Goal: Complete application form: Complete application form

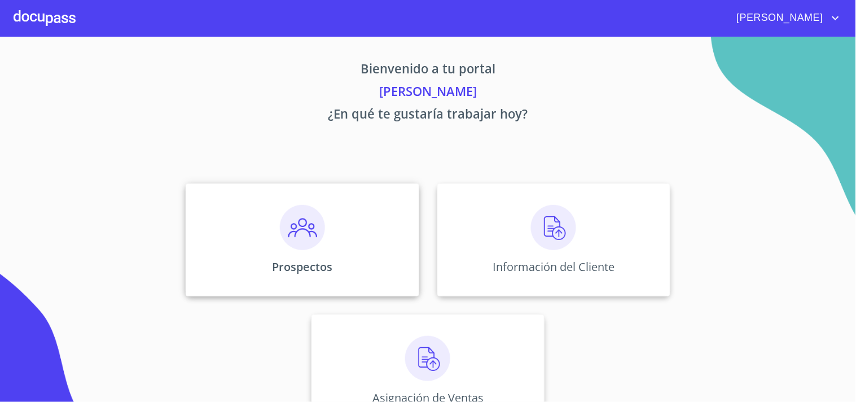
click at [302, 234] on img at bounding box center [302, 227] width 45 height 45
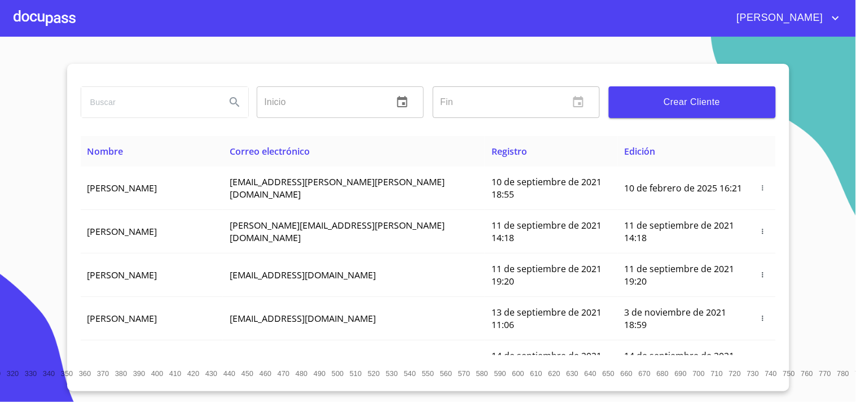
click at [703, 110] on button "Crear Cliente" at bounding box center [692, 102] width 167 height 32
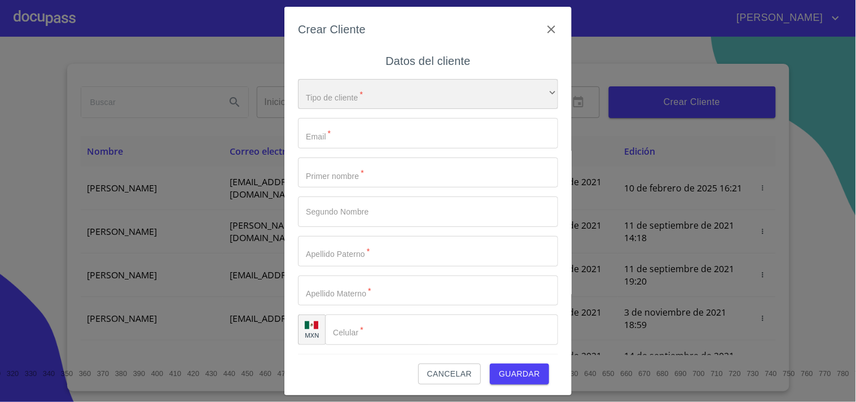
click at [352, 86] on div "​" at bounding box center [428, 94] width 260 height 30
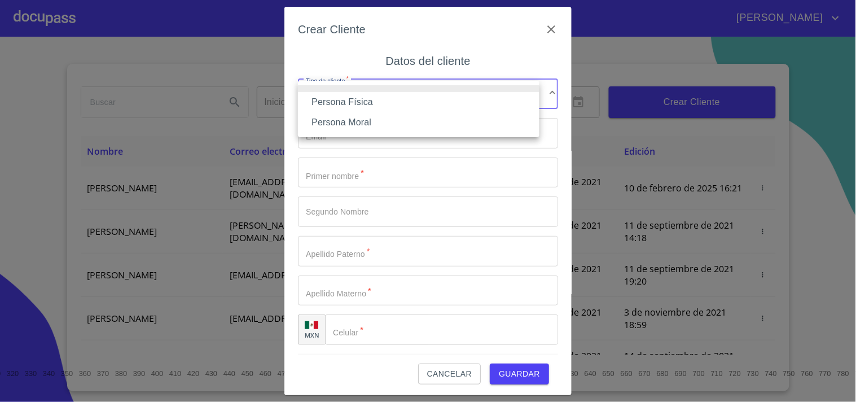
click at [348, 105] on li "Persona Física" at bounding box center [419, 102] width 242 height 20
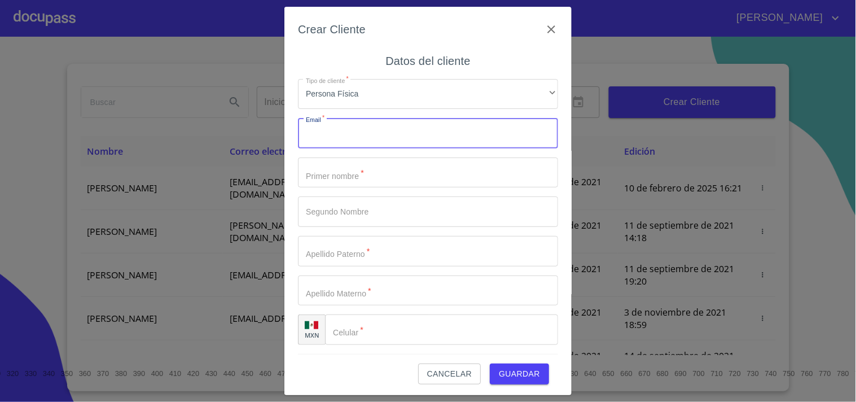
click at [360, 136] on input "Tipo de cliente   *" at bounding box center [428, 133] width 260 height 30
click at [343, 140] on input "Tipo de cliente   *" at bounding box center [428, 133] width 260 height 30
click at [407, 134] on input "Tipo de cliente   *" at bounding box center [428, 133] width 260 height 30
type input "[EMAIL_ADDRESS][DOMAIN_NAME]"
click at [392, 172] on input "Tipo de cliente   *" at bounding box center [428, 172] width 260 height 30
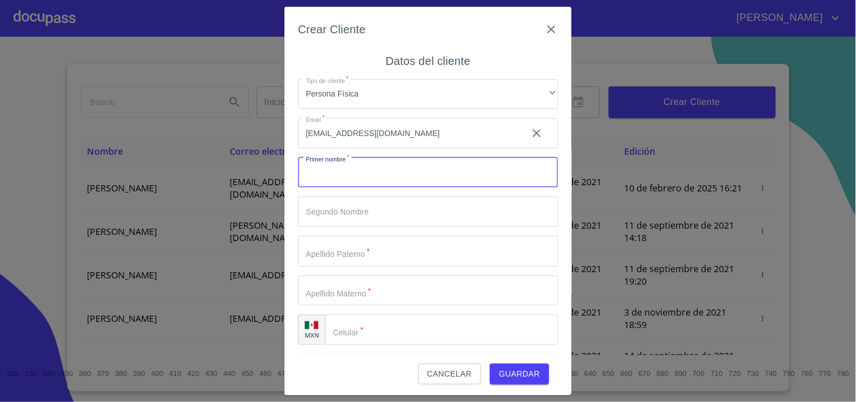
click at [373, 166] on input "Tipo de cliente   *" at bounding box center [428, 172] width 260 height 30
click at [390, 168] on input "Tipo de cliente   *" at bounding box center [428, 172] width 260 height 30
click at [341, 167] on input "Tipo de cliente   *" at bounding box center [428, 172] width 260 height 30
click at [353, 170] on input "[PERSON_NAME]" at bounding box center [408, 172] width 221 height 30
type input "[PERSON_NAME]"
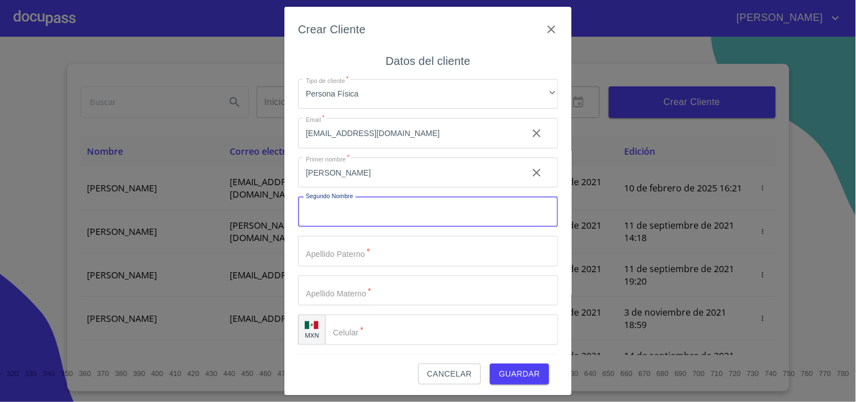
click at [365, 212] on input "Tipo de cliente   *" at bounding box center [428, 211] width 260 height 30
type input "IZCHEL"
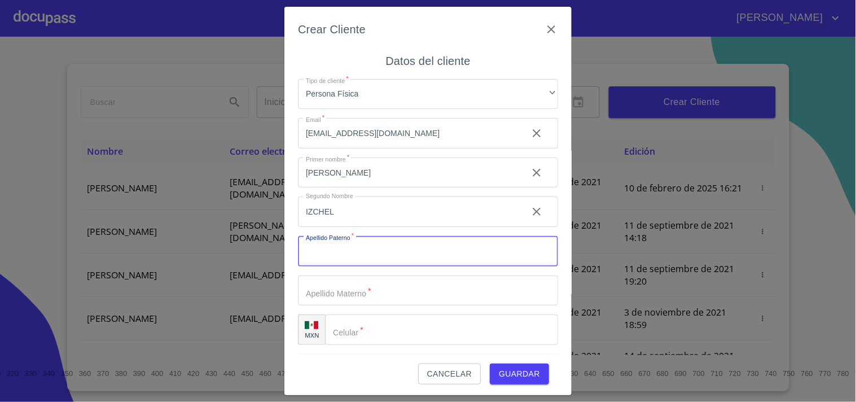
click at [375, 254] on input "Tipo de cliente   *" at bounding box center [428, 251] width 260 height 30
type input "[PERSON_NAME]"
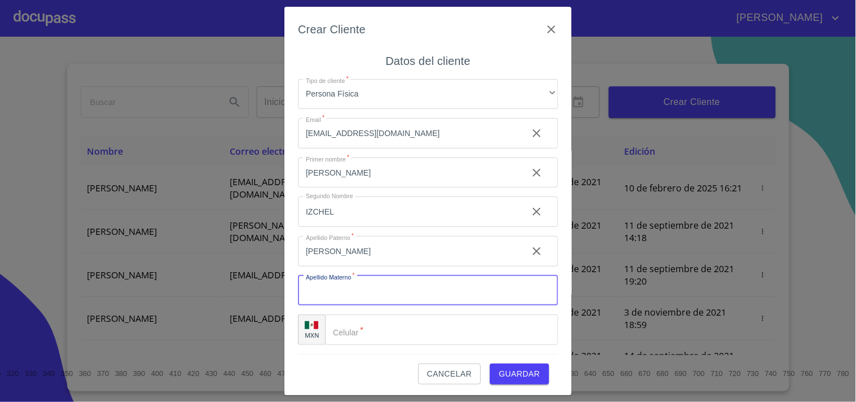
click at [385, 286] on input "Tipo de cliente   *" at bounding box center [428, 290] width 260 height 30
type input "[PERSON_NAME]"
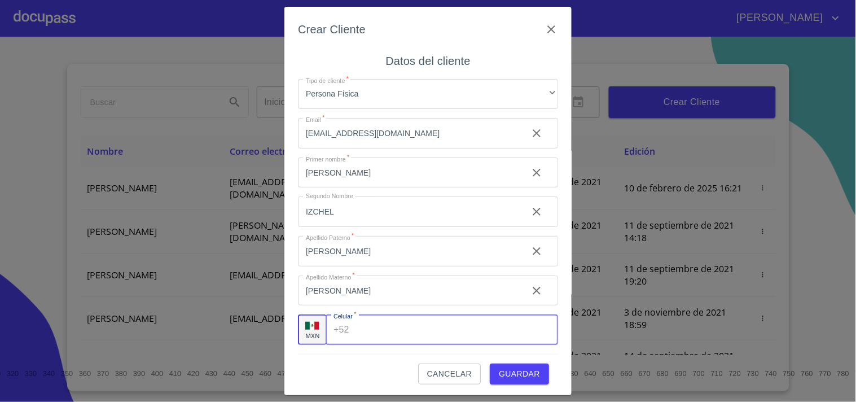
click at [391, 337] on input "Tipo de cliente   *" at bounding box center [456, 329] width 204 height 30
click at [382, 323] on input "Tipo de cliente   *" at bounding box center [456, 329] width 204 height 30
click at [363, 188] on input "[PERSON_NAME]" at bounding box center [408, 172] width 221 height 30
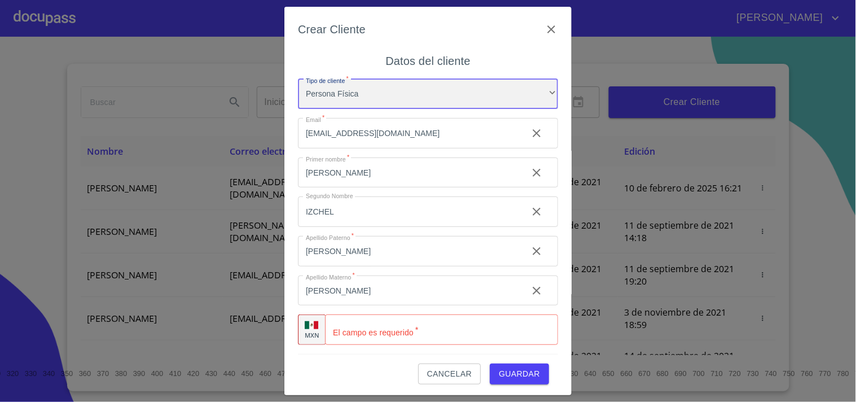
click at [360, 94] on div "Persona Física" at bounding box center [428, 94] width 260 height 30
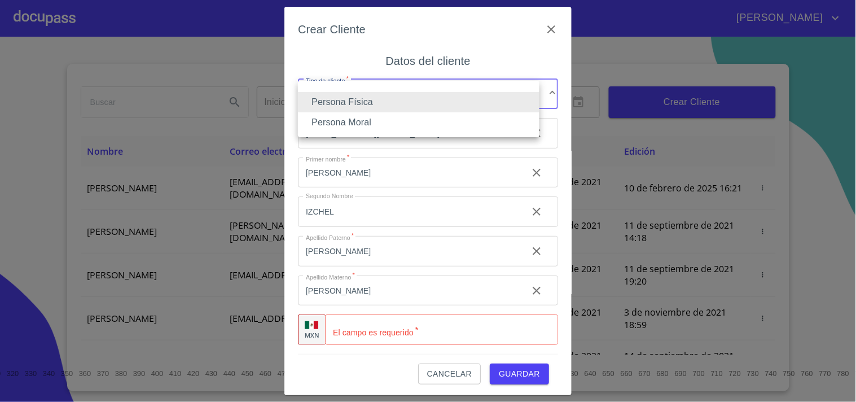
click at [339, 98] on li "Persona Física" at bounding box center [419, 102] width 242 height 20
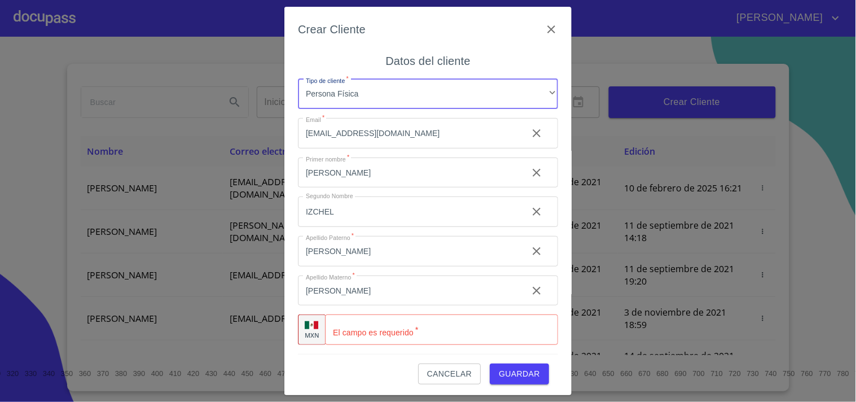
click at [384, 327] on input "Tipo de cliente   *" at bounding box center [441, 329] width 233 height 30
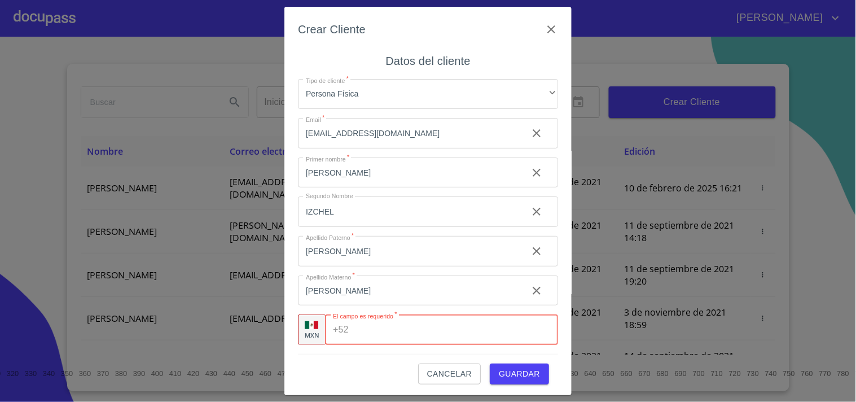
click at [371, 334] on input "Tipo de cliente   *" at bounding box center [455, 329] width 205 height 30
type input "[PHONE_NUMBER]"
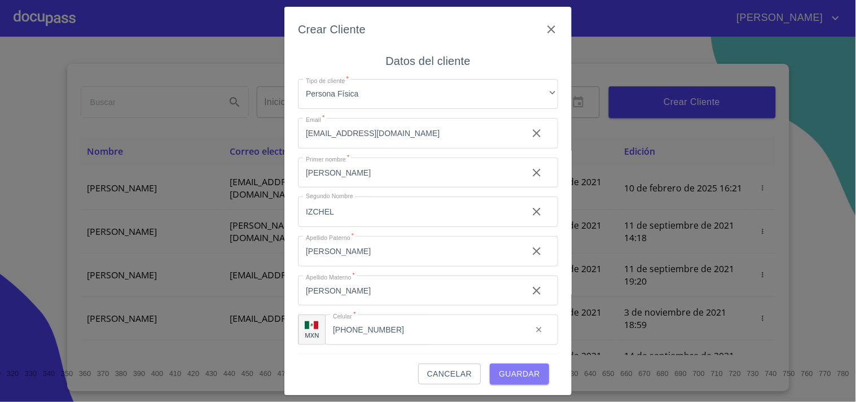
click at [531, 375] on span "Guardar" at bounding box center [519, 374] width 41 height 14
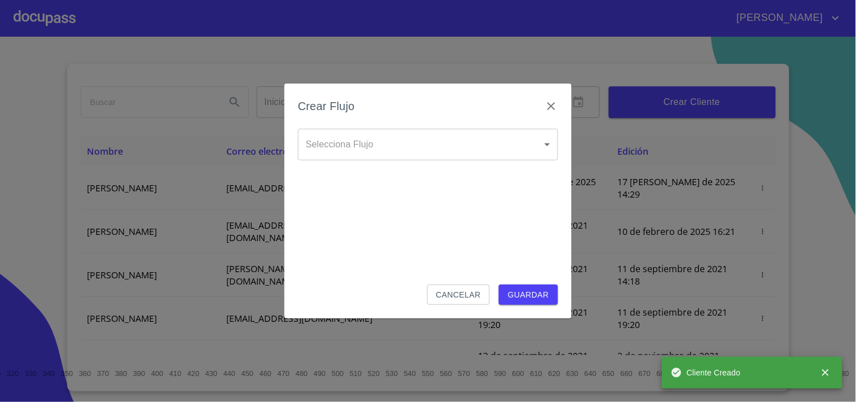
click at [379, 152] on body "[PERSON_NAME] ​ Fin ​ Crear Cliente Nombre Correo electrónico Registro Edición …" at bounding box center [428, 201] width 856 height 402
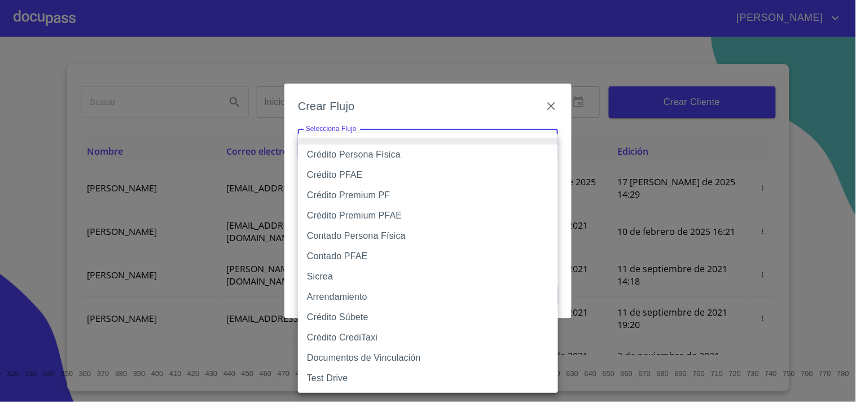
drag, startPoint x: 387, startPoint y: 153, endPoint x: 426, endPoint y: 175, distance: 44.2
click at [388, 153] on li "Crédito Persona Física" at bounding box center [428, 154] width 260 height 20
type input "6009fb3c7d1714eb8809aa97"
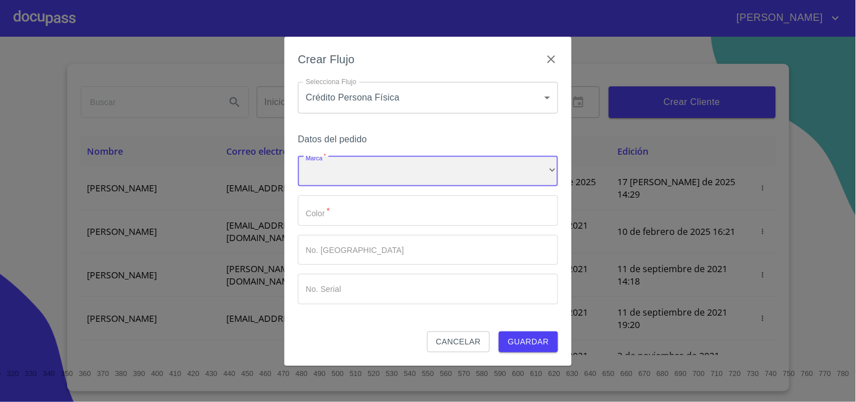
click at [357, 169] on div "​" at bounding box center [428, 171] width 260 height 30
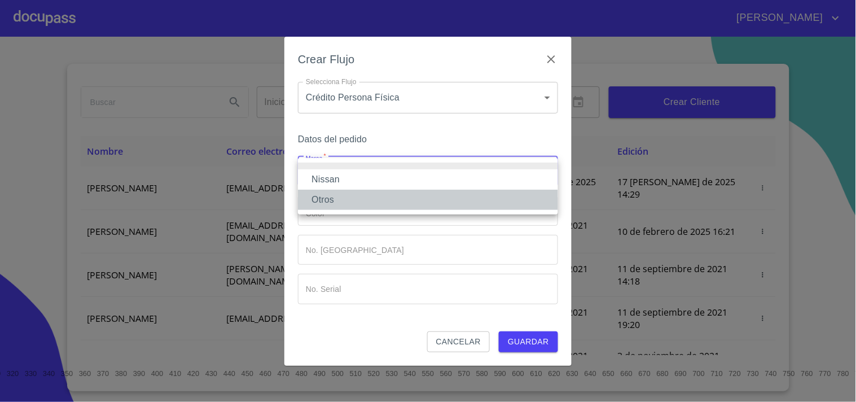
click at [353, 199] on li "Otros" at bounding box center [428, 200] width 260 height 20
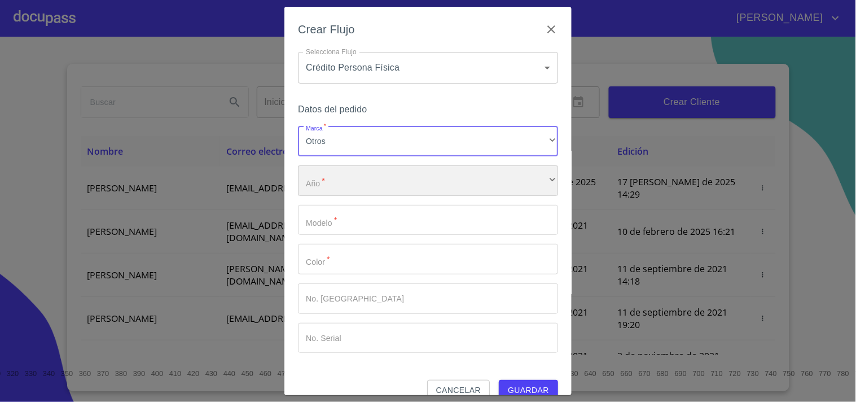
click at [351, 187] on div "​" at bounding box center [428, 180] width 260 height 30
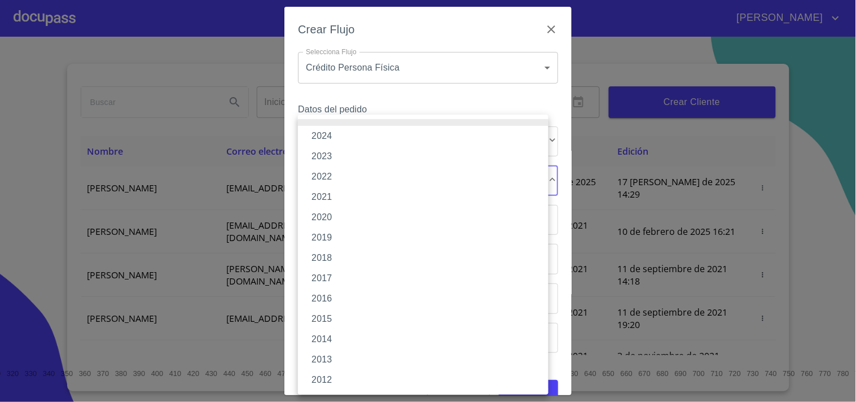
click at [328, 138] on li "2024" at bounding box center [423, 136] width 251 height 20
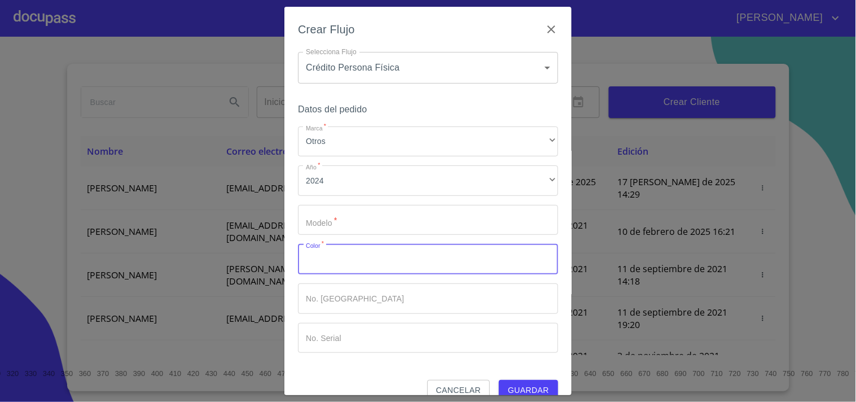
click at [347, 249] on input "Marca   *" at bounding box center [428, 259] width 260 height 30
click at [347, 228] on input "Marca   *" at bounding box center [428, 220] width 260 height 30
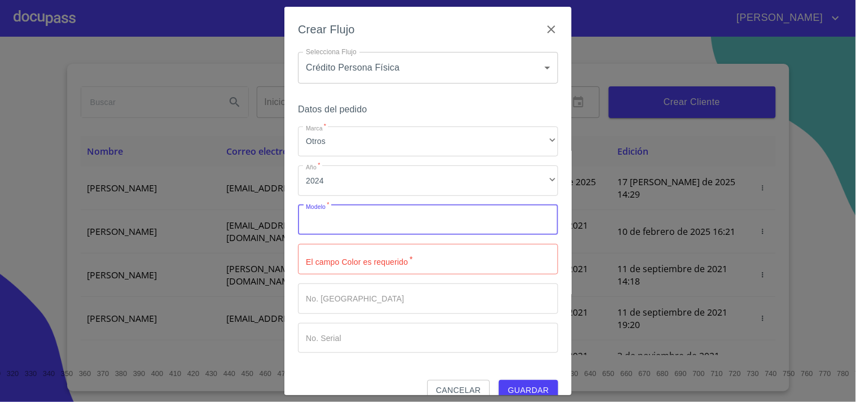
click at [328, 221] on input "Marca   *" at bounding box center [428, 220] width 260 height 30
type input "ARONA"
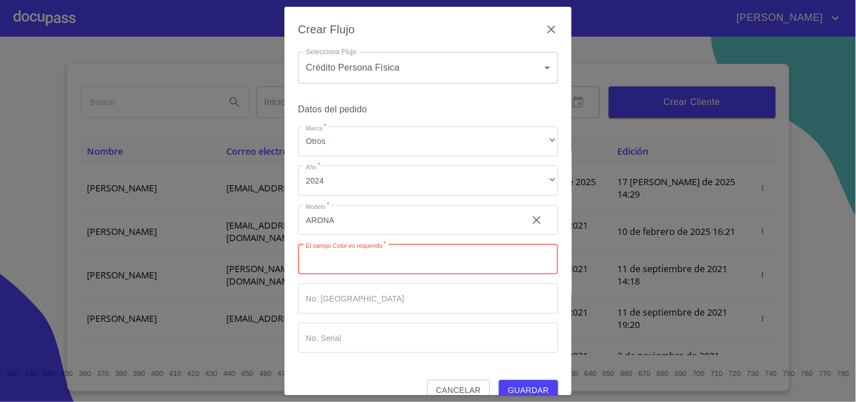
click at [357, 269] on input "Marca   *" at bounding box center [428, 259] width 260 height 30
type input "AZUL"
click at [537, 392] on span "Guardar" at bounding box center [528, 390] width 41 height 14
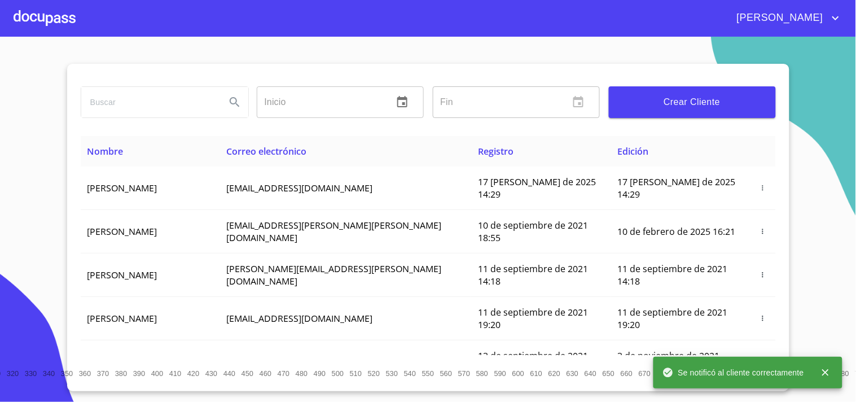
click at [59, 19] on div at bounding box center [45, 18] width 62 height 36
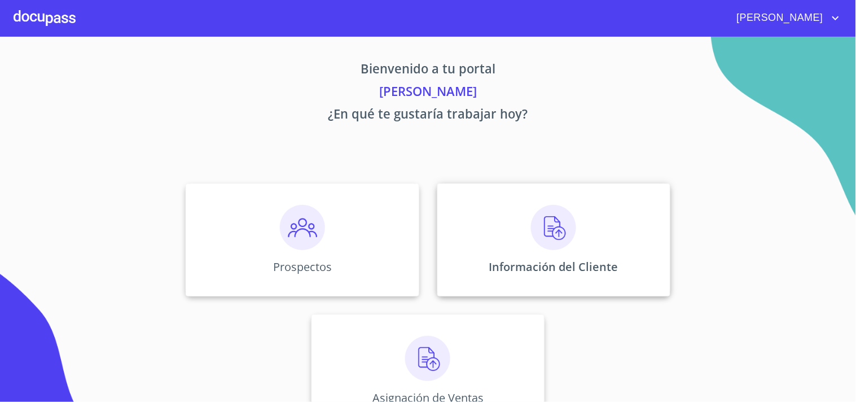
click at [562, 232] on img at bounding box center [553, 227] width 45 height 45
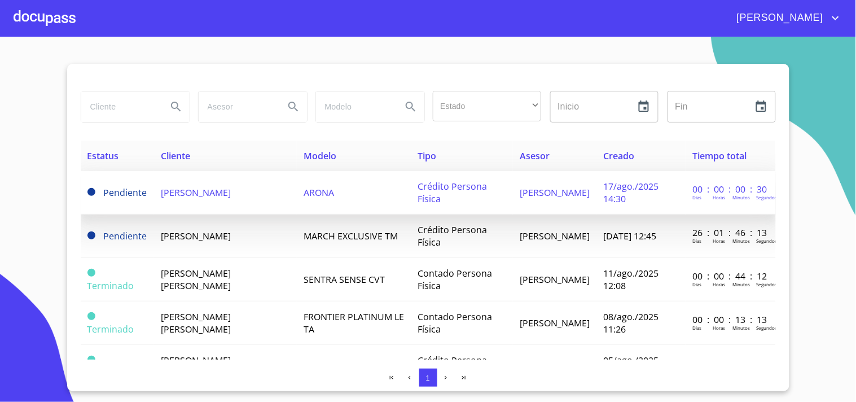
click at [198, 192] on span "[PERSON_NAME]" at bounding box center [196, 192] width 70 height 12
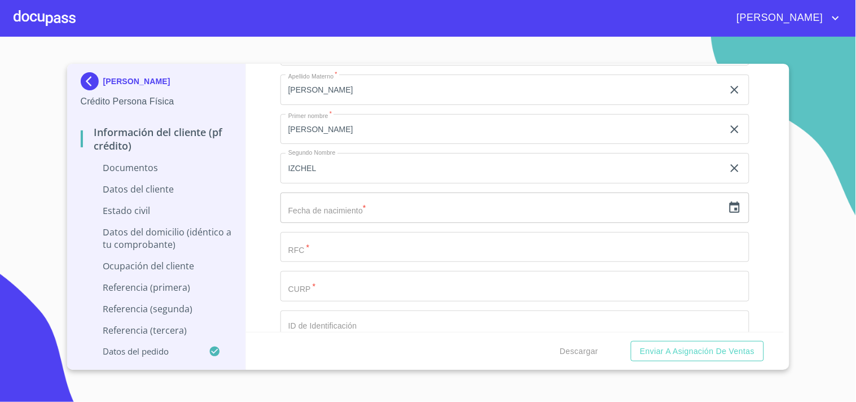
scroll to position [1505, 0]
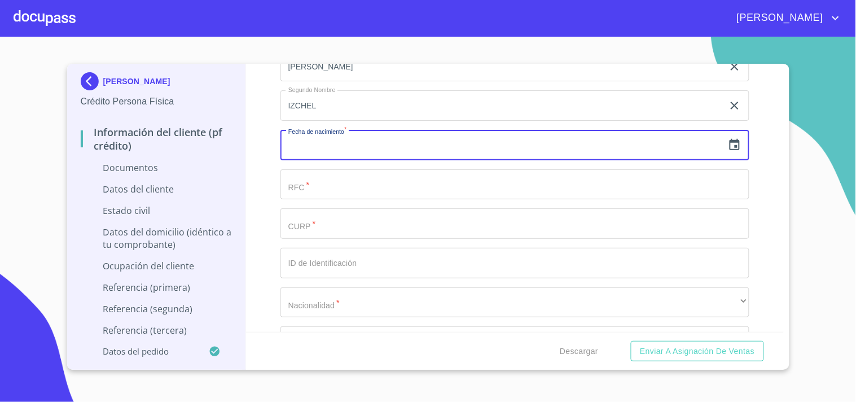
click at [427, 149] on input "text" at bounding box center [502, 145] width 443 height 30
click at [728, 144] on icon "button" at bounding box center [735, 145] width 14 height 14
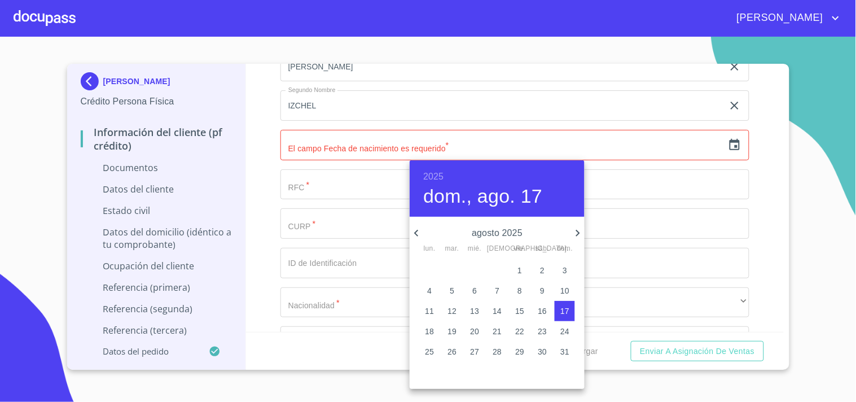
click at [267, 153] on div at bounding box center [428, 201] width 856 height 402
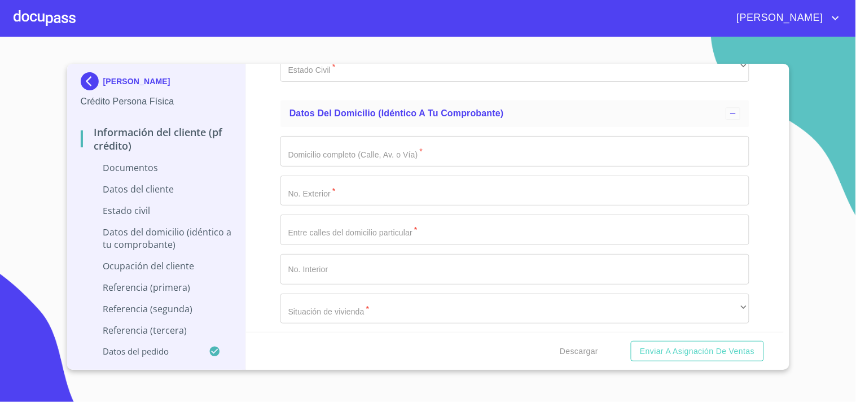
scroll to position [1944, 0]
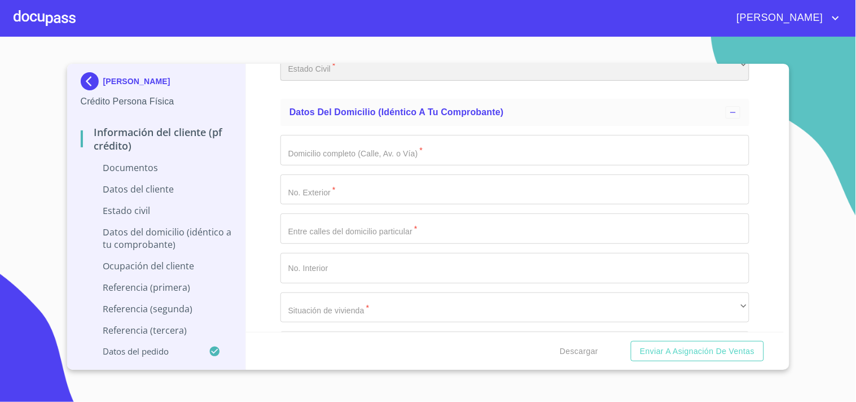
click at [308, 70] on div "​" at bounding box center [515, 65] width 469 height 30
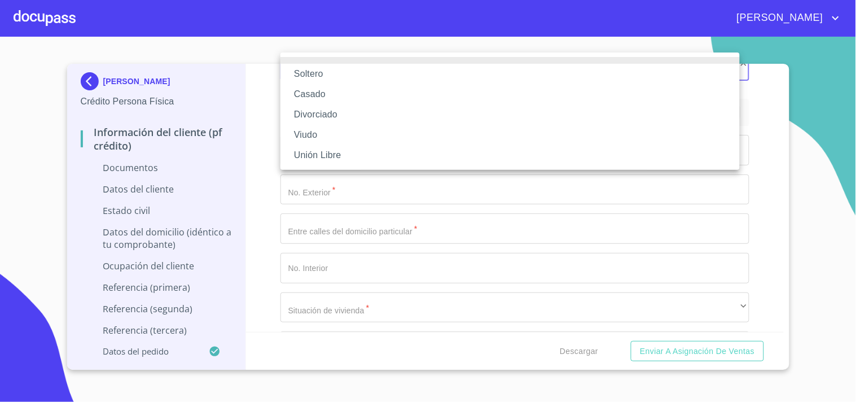
click at [261, 91] on div at bounding box center [428, 201] width 856 height 402
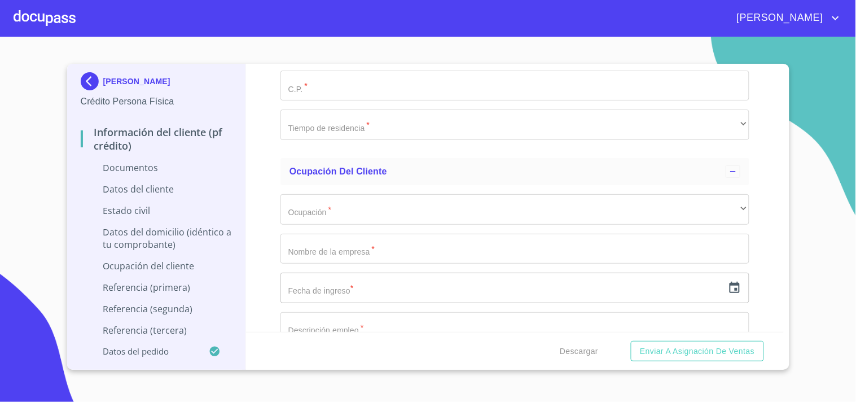
scroll to position [2383, 0]
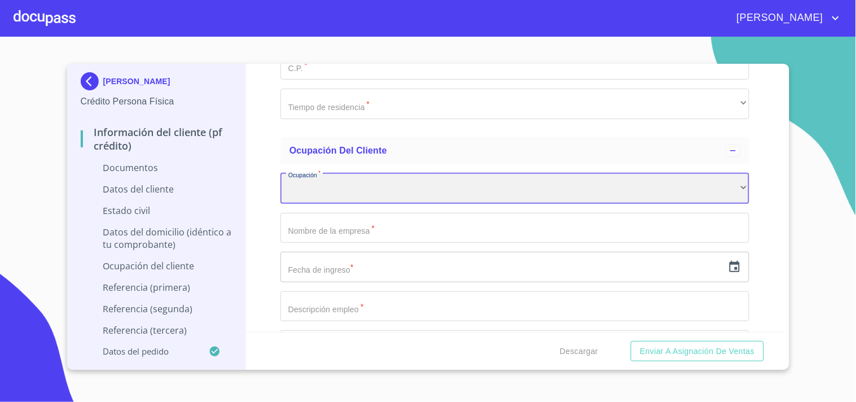
click at [336, 178] on div "​" at bounding box center [515, 188] width 469 height 30
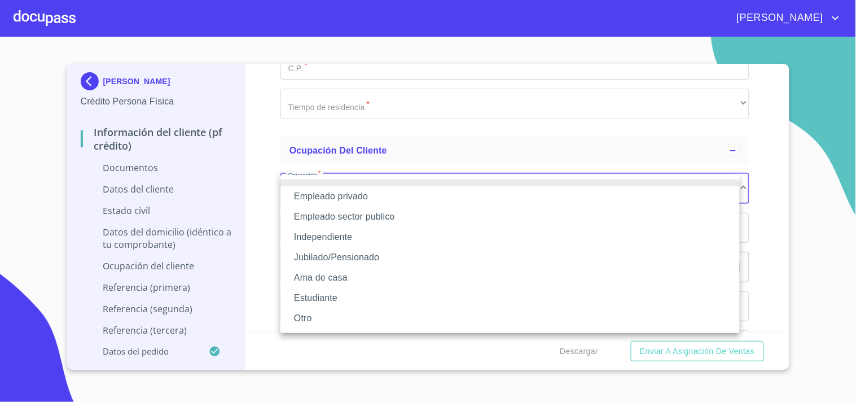
click at [303, 313] on li "Otro" at bounding box center [510, 318] width 459 height 20
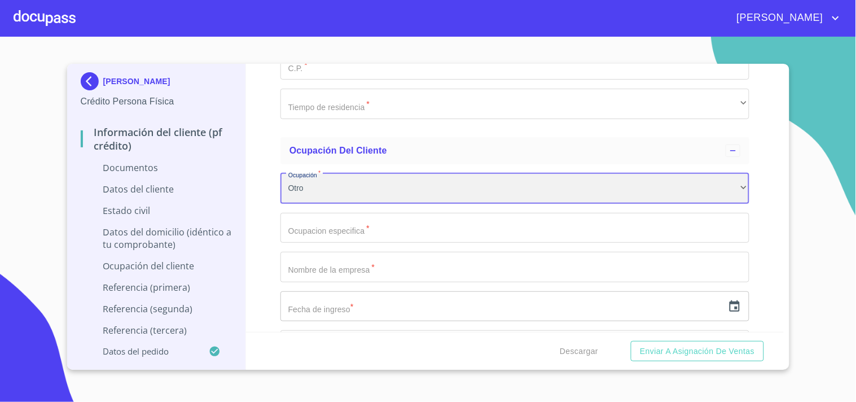
click at [312, 188] on div "Otro" at bounding box center [515, 188] width 469 height 30
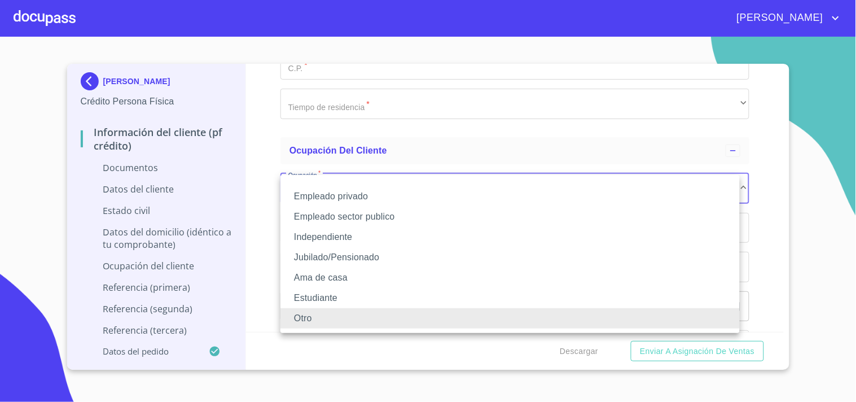
click at [325, 233] on li "Independiente" at bounding box center [510, 237] width 459 height 20
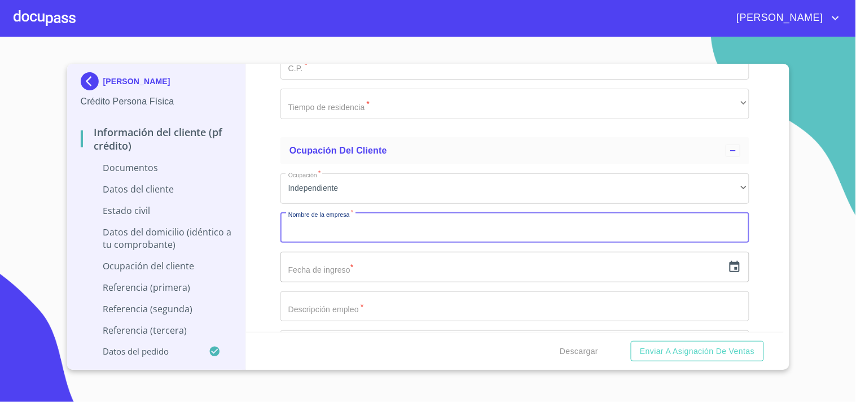
click at [399, 233] on input "Documento de identificación.   *" at bounding box center [515, 228] width 469 height 30
click at [354, 233] on input "Documento de identificación.   *" at bounding box center [515, 228] width 469 height 30
type input "S"
type input "ABARROTES EL AHORRO"
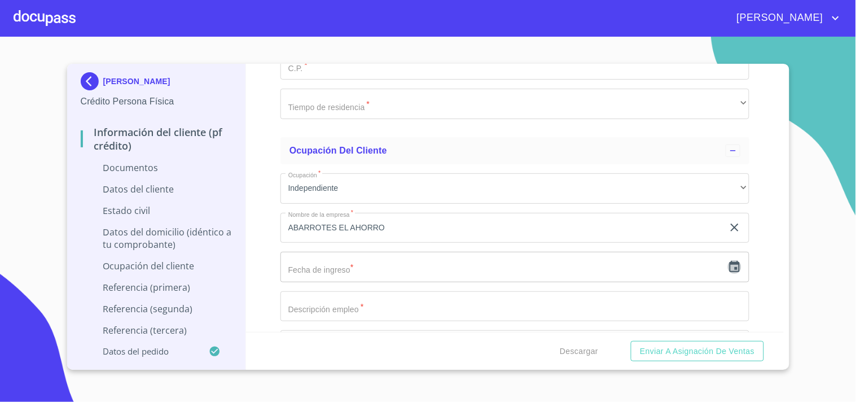
click at [728, 268] on icon "button" at bounding box center [735, 267] width 14 height 14
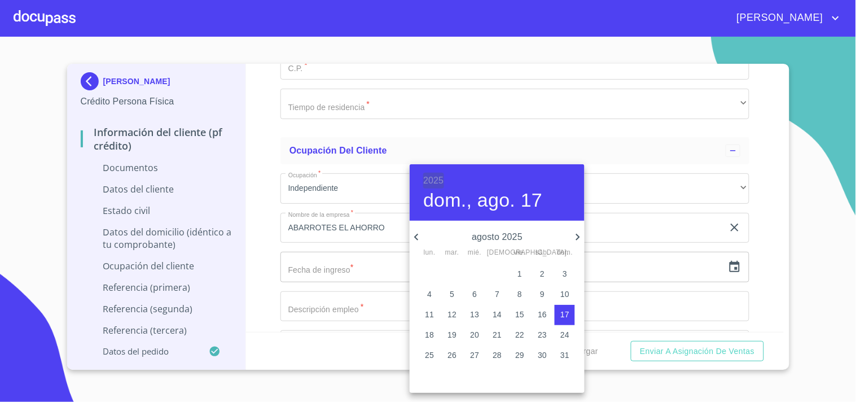
click at [431, 182] on h6 "2025" at bounding box center [433, 181] width 20 height 16
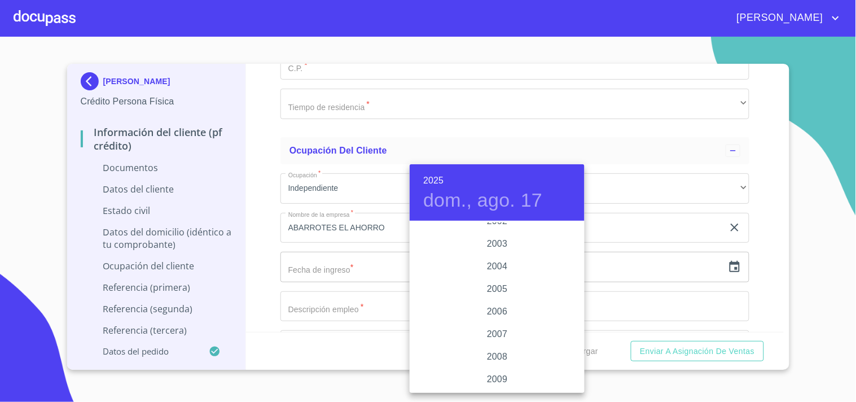
scroll to position [1688, 0]
click at [488, 238] on div "2000" at bounding box center [497, 238] width 175 height 23
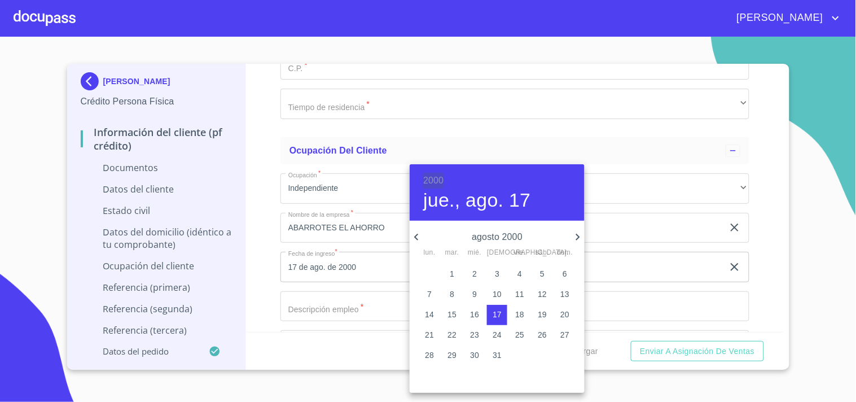
click at [430, 178] on h6 "2000" at bounding box center [433, 181] width 20 height 16
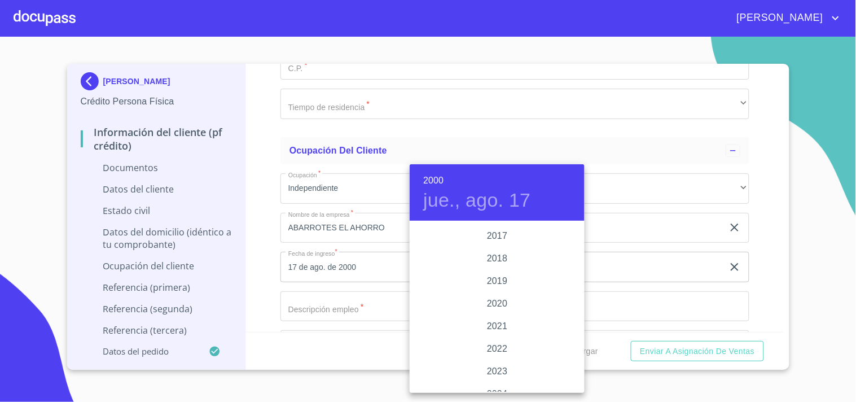
scroll to position [2064, 0]
click at [493, 281] on div "2018" at bounding box center [497, 280] width 175 height 23
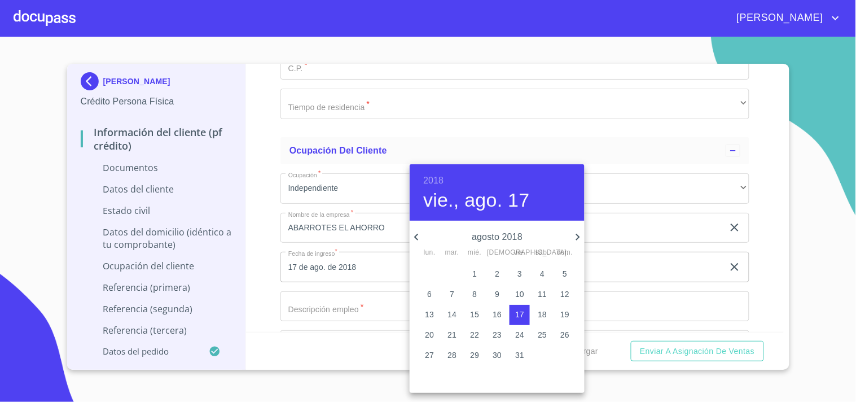
click at [472, 314] on p "15" at bounding box center [474, 314] width 9 height 11
type input "15 de ago. de 2018"
click at [827, 229] on div at bounding box center [428, 201] width 856 height 402
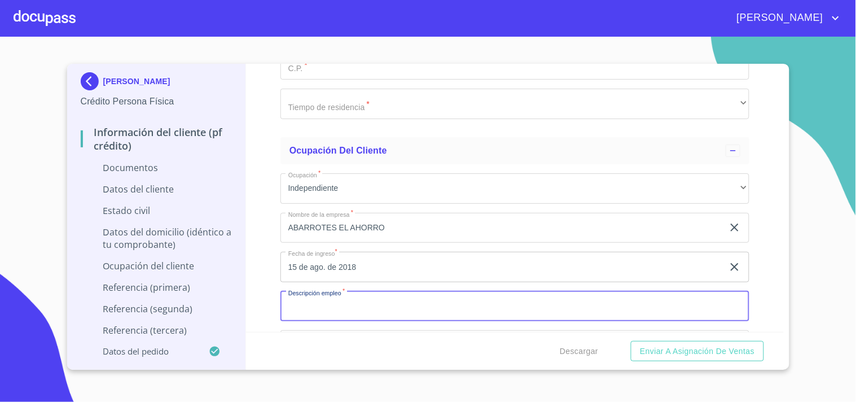
click at [375, 309] on input "Documento de identificación.   *" at bounding box center [515, 306] width 469 height 30
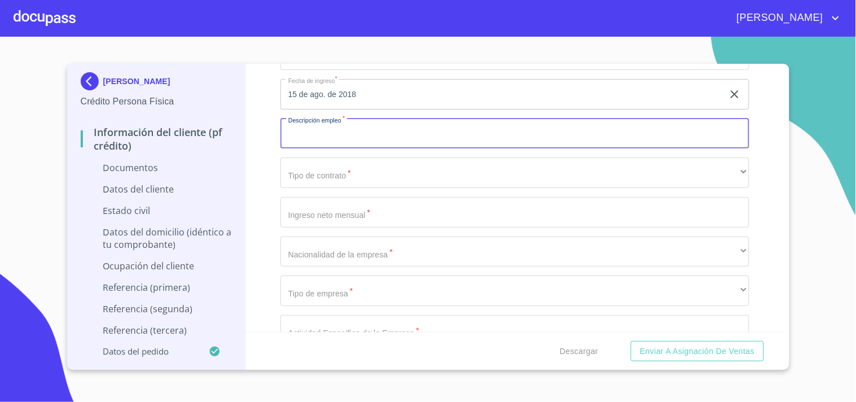
scroll to position [2571, 0]
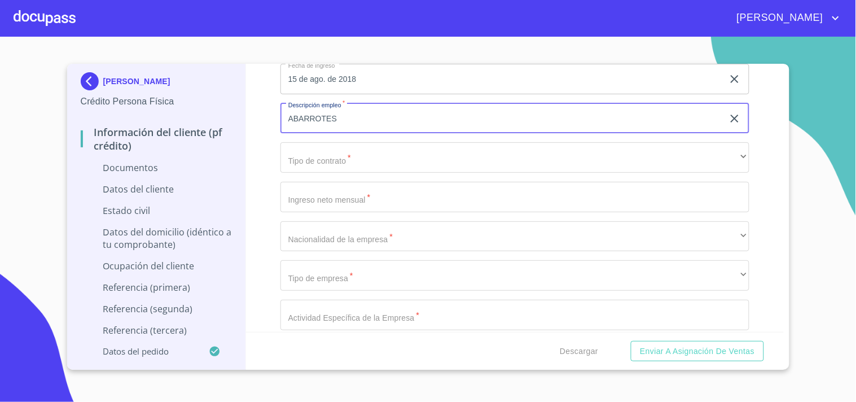
type input "ABARROTES"
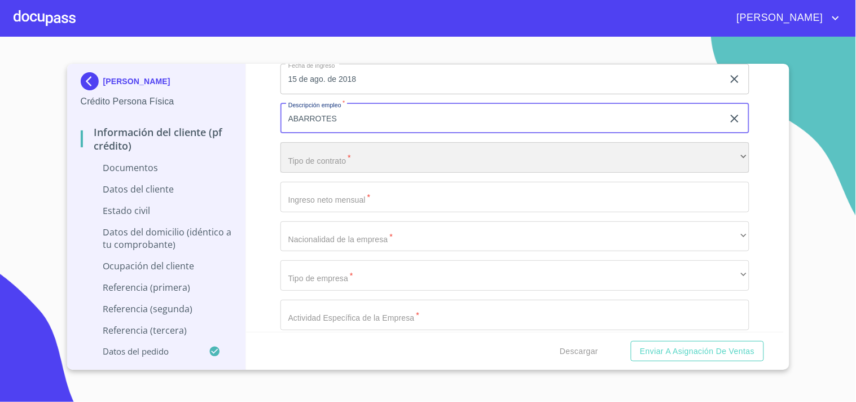
click at [376, 151] on div "​" at bounding box center [515, 157] width 469 height 30
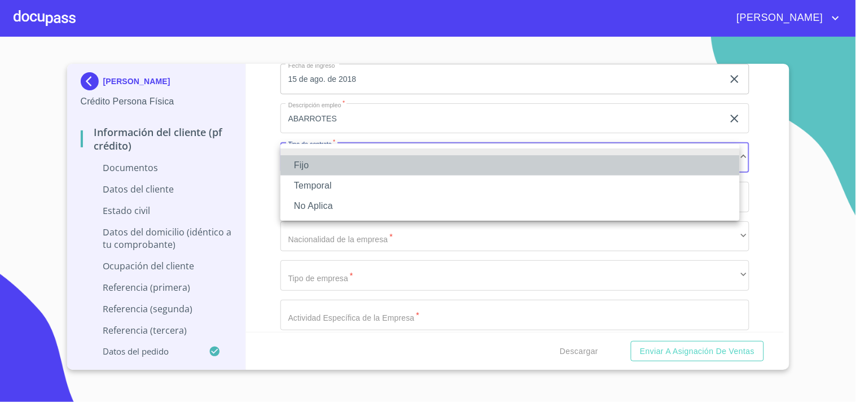
click at [313, 162] on li "Fijo" at bounding box center [510, 165] width 459 height 20
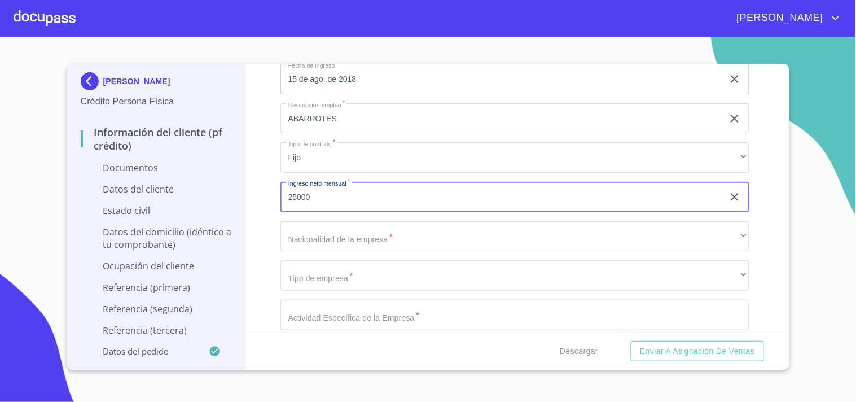
click at [20, 164] on section "[PERSON_NAME] Crédito Persona Física Información del cliente (PF crédito) Docum…" at bounding box center [428, 219] width 856 height 365
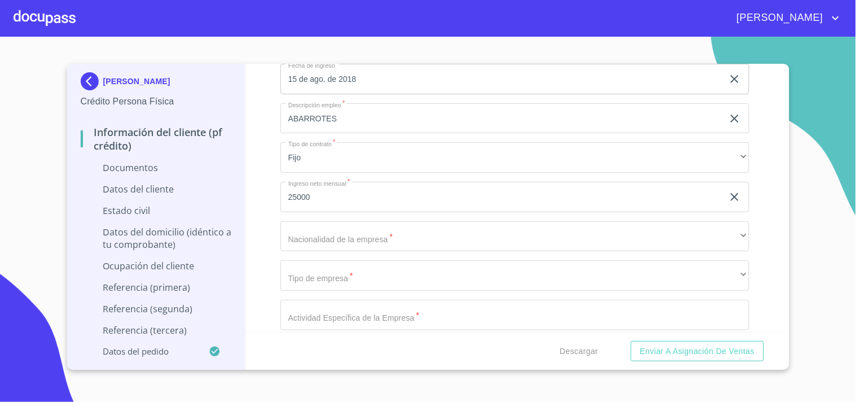
click at [759, 182] on div "Información del cliente (PF crédito) Documentos Documento de identificación.   …" at bounding box center [515, 198] width 538 height 268
click at [755, 149] on div "Información del cliente (PF crédito) Documentos Documento de identificación.   …" at bounding box center [515, 198] width 538 height 268
click at [273, 192] on div "Información del cliente (PF crédito) Documentos Documento de identificación.   …" at bounding box center [515, 198] width 538 height 268
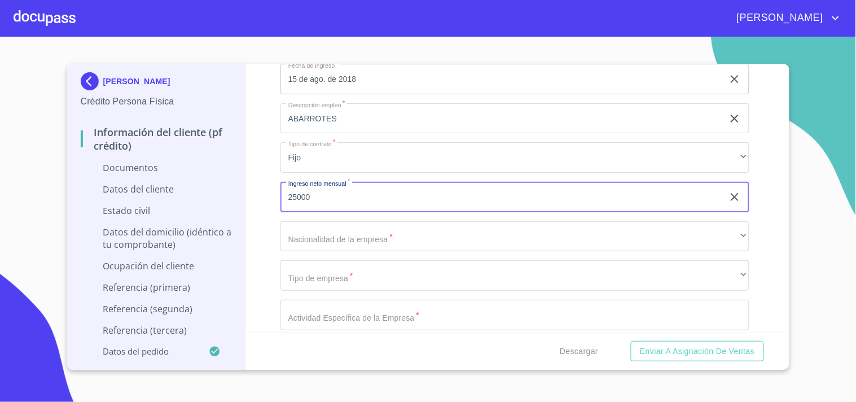
click at [297, 199] on input "25000" at bounding box center [502, 197] width 443 height 30
type input "25,000"
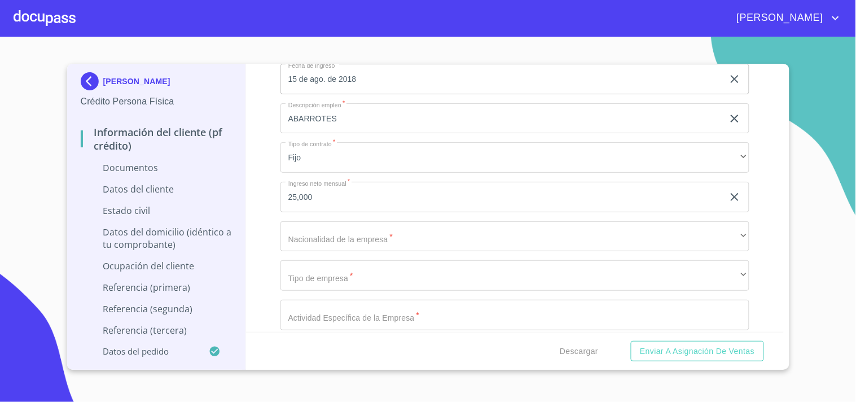
click at [50, 177] on section "[PERSON_NAME] Crédito Persona Física Información del cliente (PF crédito) Docum…" at bounding box center [428, 219] width 856 height 365
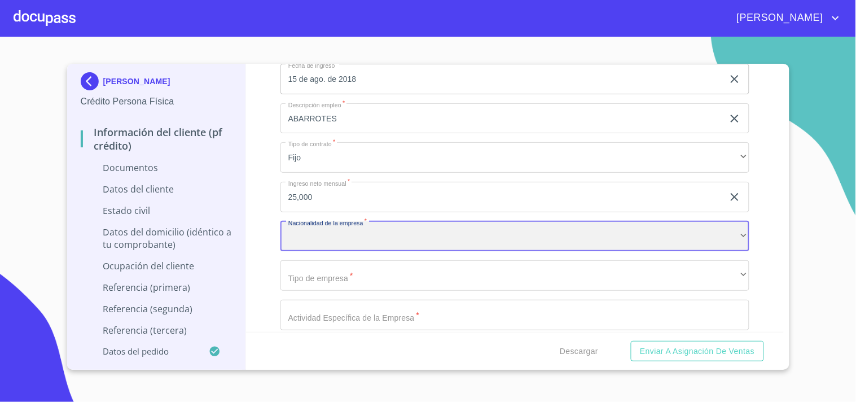
click at [379, 240] on div "​" at bounding box center [515, 236] width 469 height 30
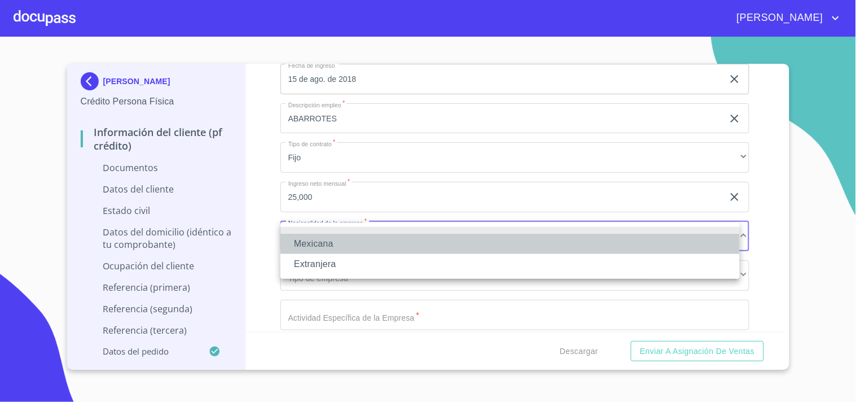
click at [331, 250] on li "Mexicana" at bounding box center [510, 244] width 459 height 20
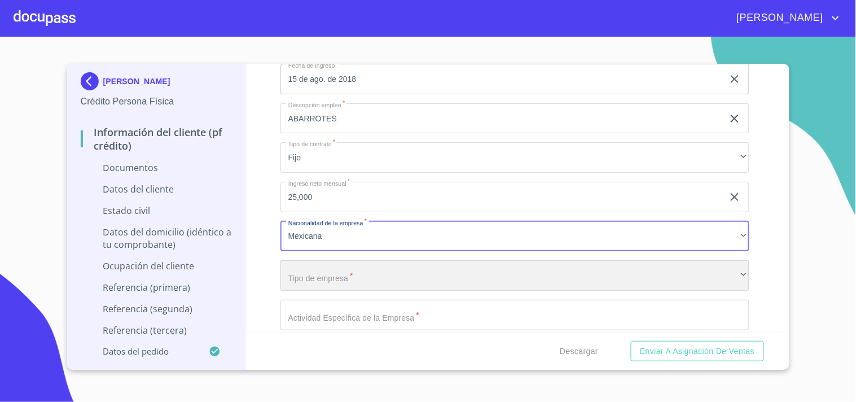
click at [343, 270] on div "​" at bounding box center [515, 275] width 469 height 30
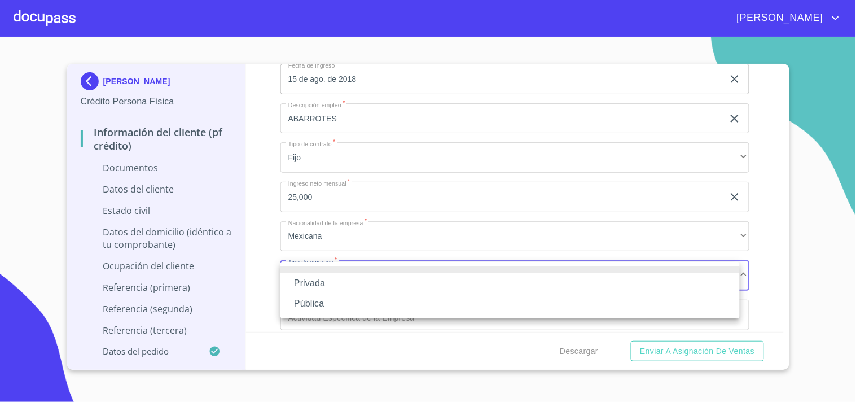
click at [314, 283] on li "Privada" at bounding box center [510, 283] width 459 height 20
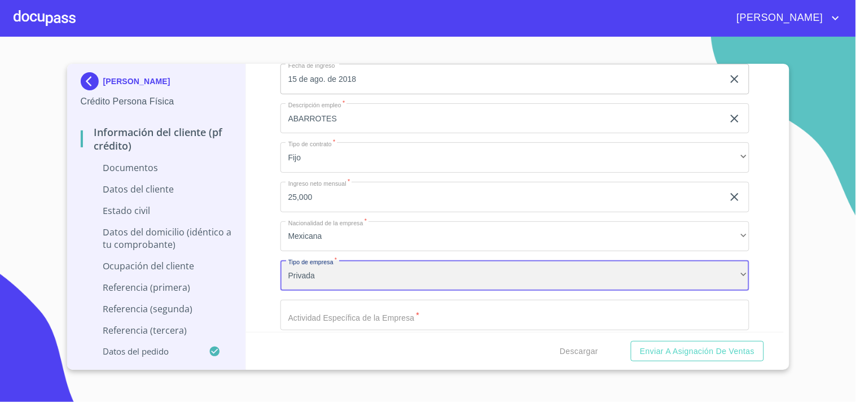
scroll to position [2696, 0]
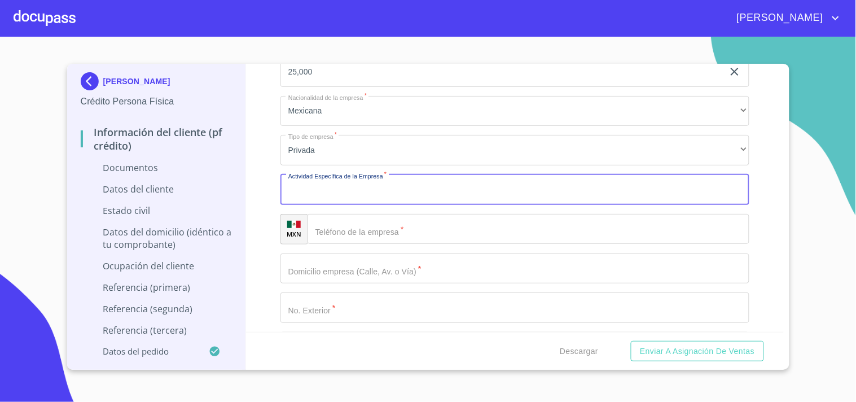
click at [384, 199] on input "Documento de identificación.   *" at bounding box center [515, 189] width 469 height 30
type input "ABARROTES"
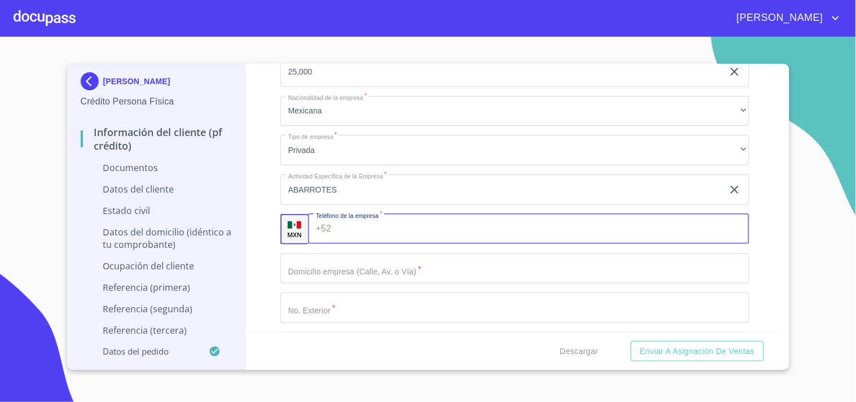
click at [382, 240] on input "Documento de identificación.   *" at bounding box center [543, 229] width 414 height 30
click at [353, 233] on input "Documento de identificación.   *" at bounding box center [543, 229] width 414 height 30
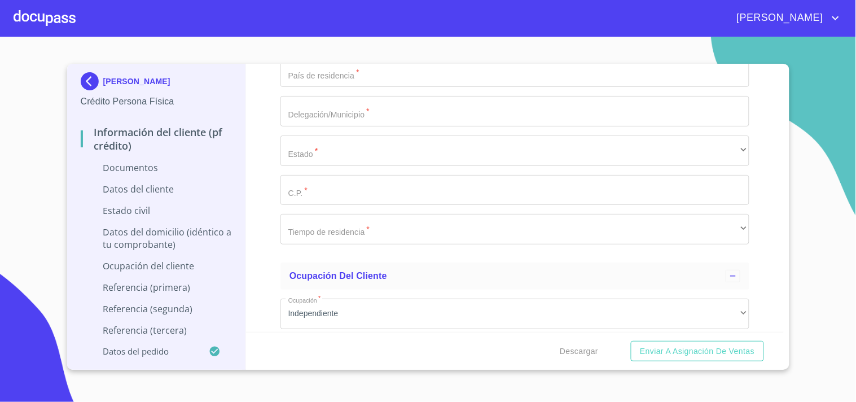
scroll to position [1818, 0]
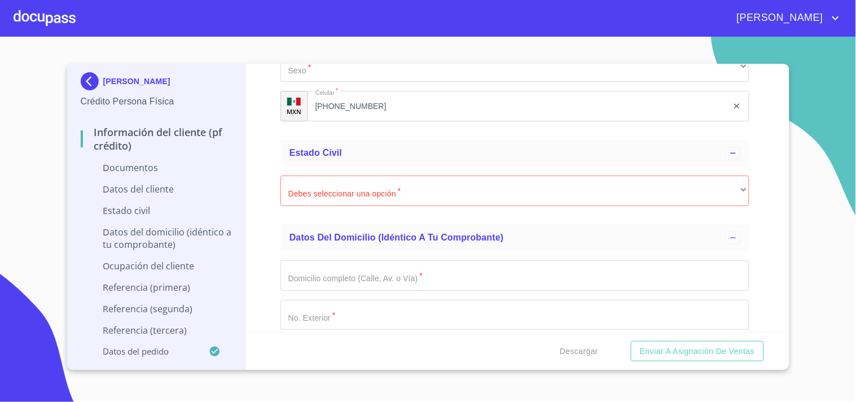
type input "[PHONE_NUMBER]"
click at [92, 79] on img at bounding box center [92, 81] width 23 height 18
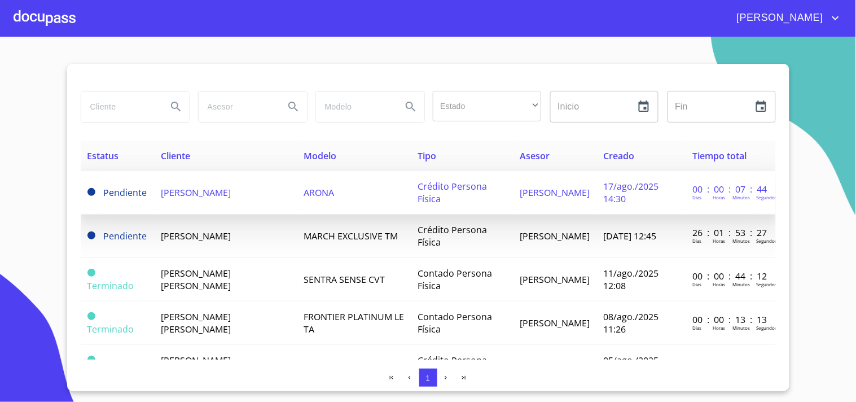
click at [203, 195] on span "[PERSON_NAME]" at bounding box center [196, 192] width 70 height 12
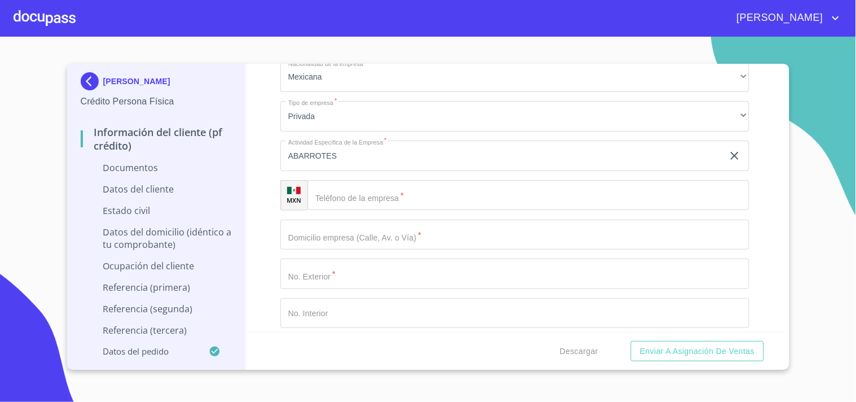
scroll to position [2759, 0]
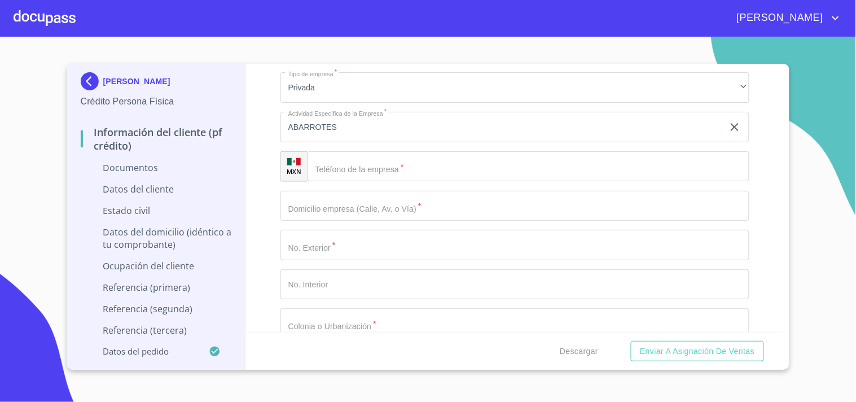
click at [392, 175] on input "Documento de identificación.   *" at bounding box center [529, 166] width 442 height 30
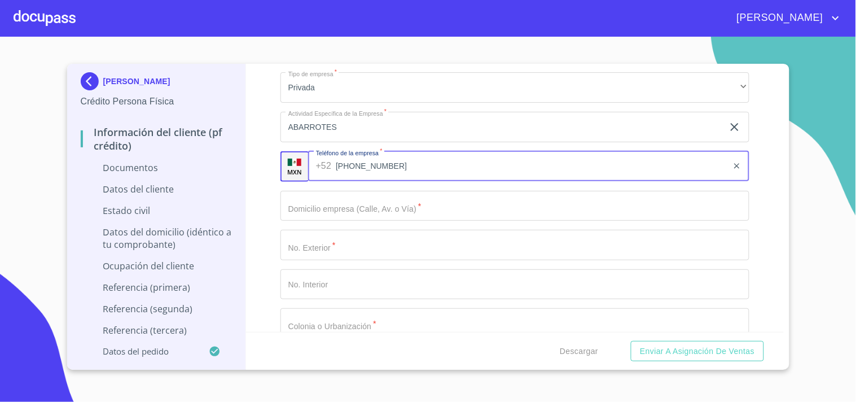
type input "[PHONE_NUMBER]"
click at [255, 188] on div "Información del cliente (PF crédito) Documentos Documento de identificación.   …" at bounding box center [515, 198] width 538 height 268
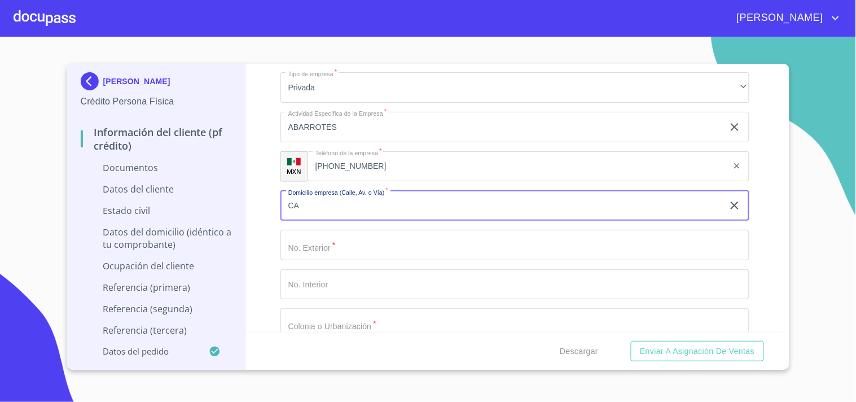
type input "C"
type input "[PERSON_NAME]"
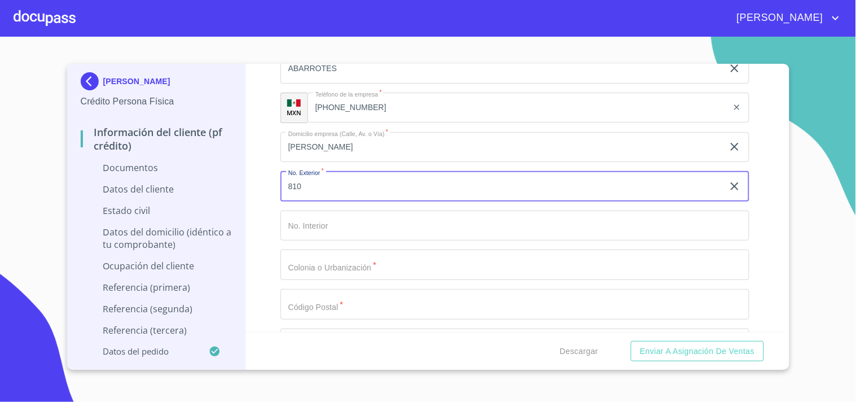
scroll to position [2885, 0]
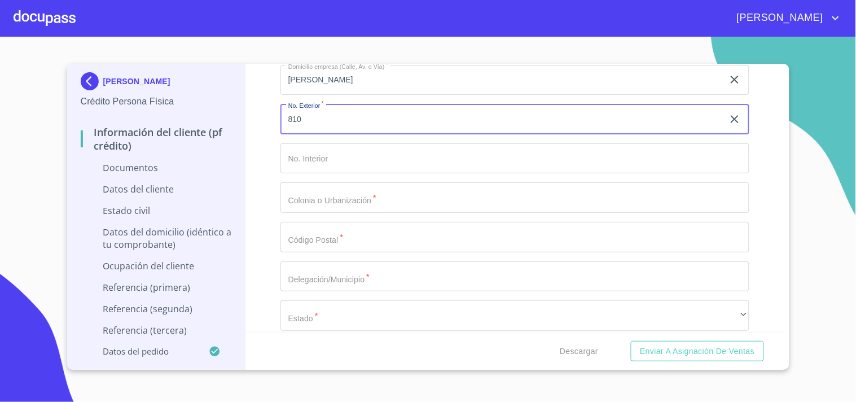
type input "810"
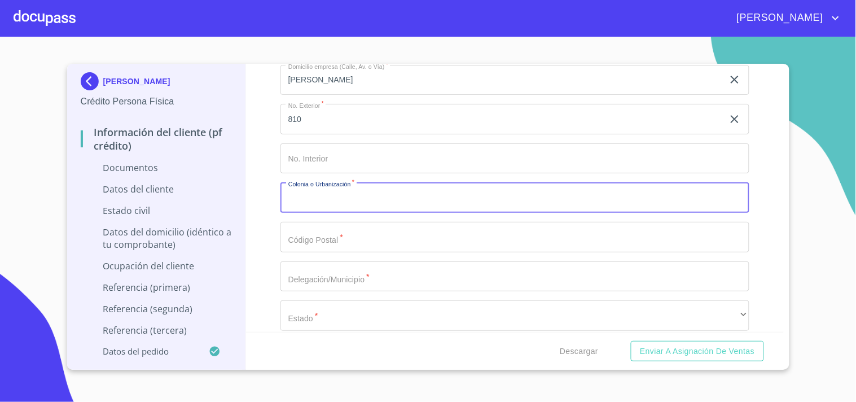
click at [317, 194] on input "Documento de identificación.   *" at bounding box center [515, 197] width 469 height 30
click at [343, 203] on input "Documento de identificación.   *" at bounding box center [515, 197] width 469 height 30
type input "L"
type input "LOMAS DEL CUATRO"
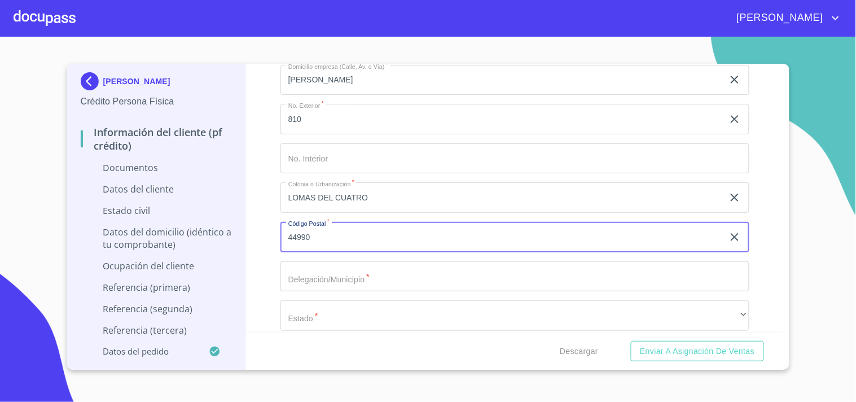
type input "44990"
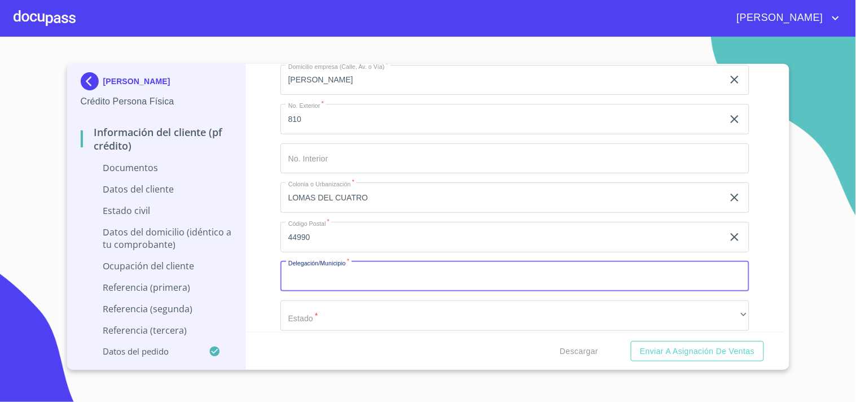
click at [415, 288] on input "Documento de identificación.   *" at bounding box center [515, 276] width 469 height 30
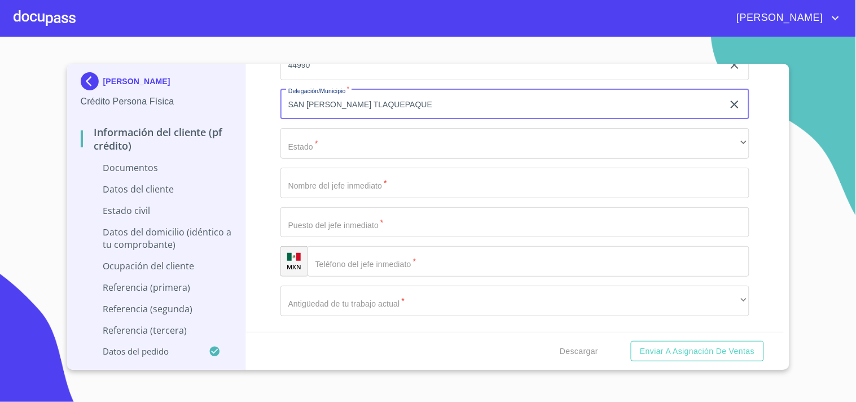
scroll to position [3073, 0]
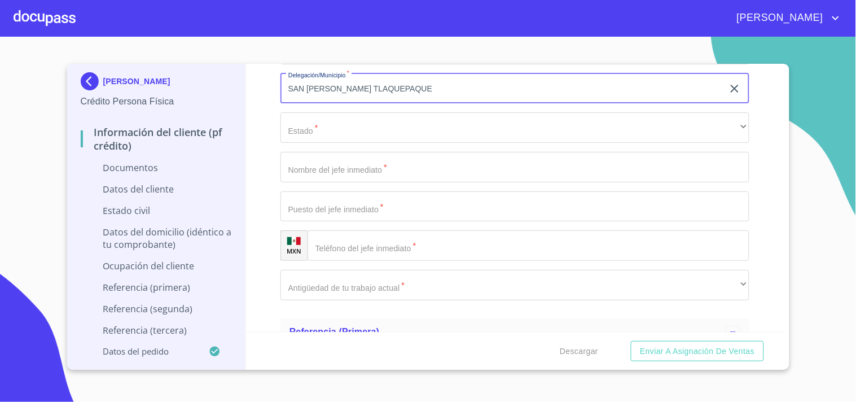
type input "SAN [PERSON_NAME] TLAQUEPAQUE"
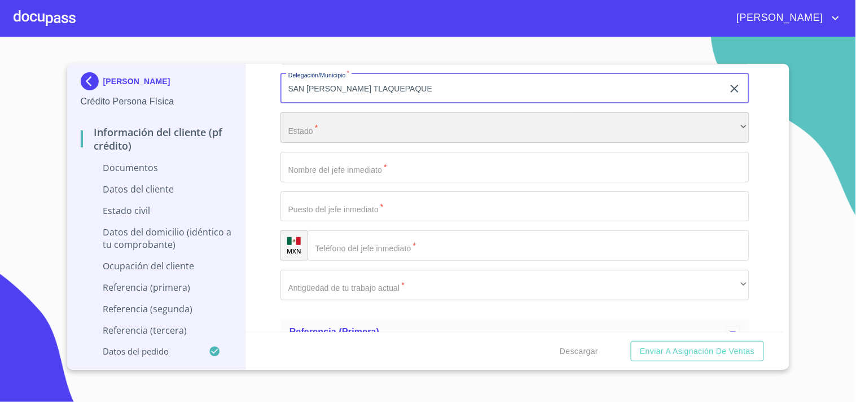
click at [314, 130] on div "​" at bounding box center [515, 127] width 469 height 30
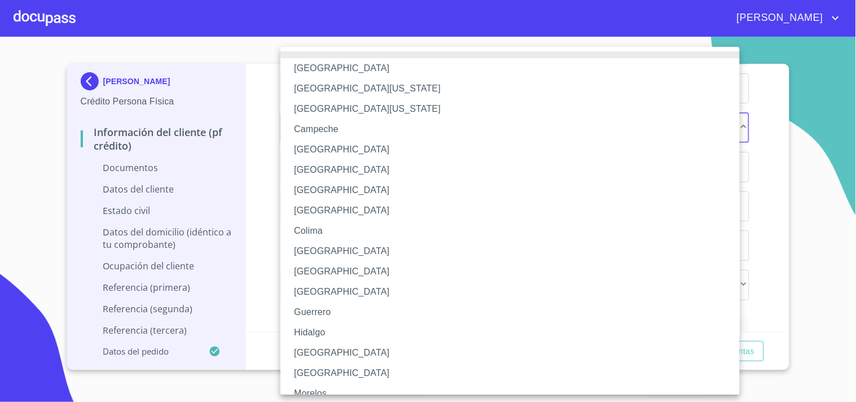
click at [300, 353] on li "[GEOGRAPHIC_DATA]" at bounding box center [515, 353] width 469 height 20
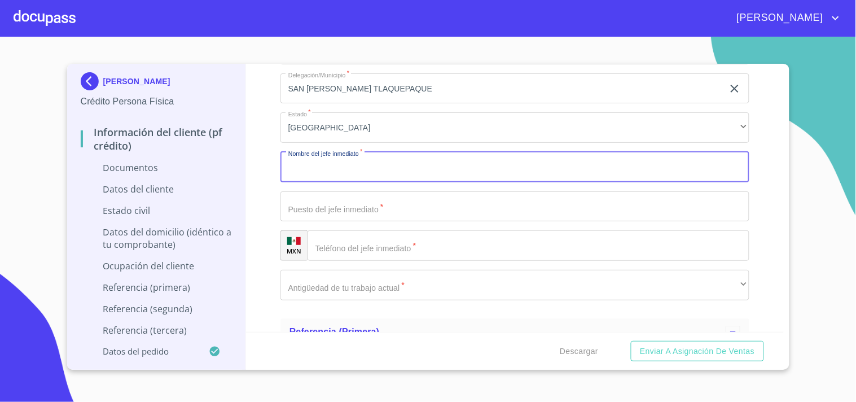
click at [367, 177] on input "Documento de identificación.   *" at bounding box center [515, 167] width 469 height 30
type input "SELENIA IZCHEL"
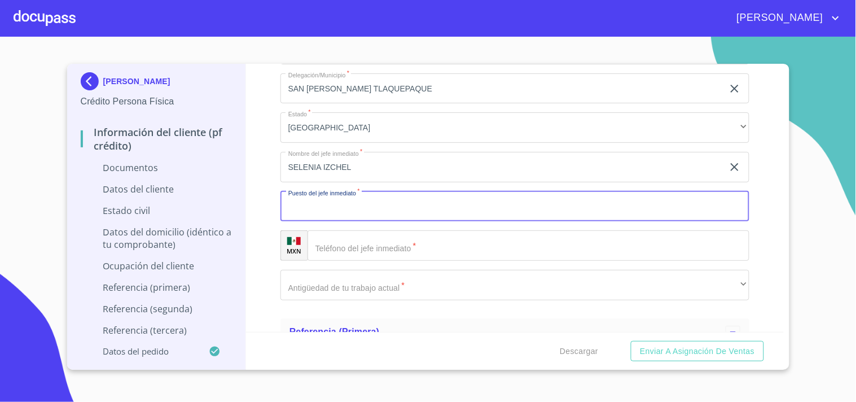
click at [343, 212] on input "Documento de identificación.   *" at bounding box center [515, 206] width 469 height 30
type input "DUEÑO"
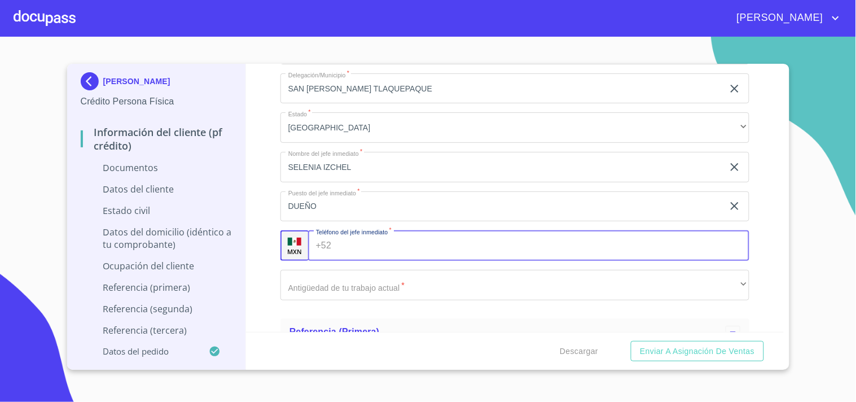
click at [374, 244] on input "Documento de identificación.   *" at bounding box center [543, 245] width 414 height 30
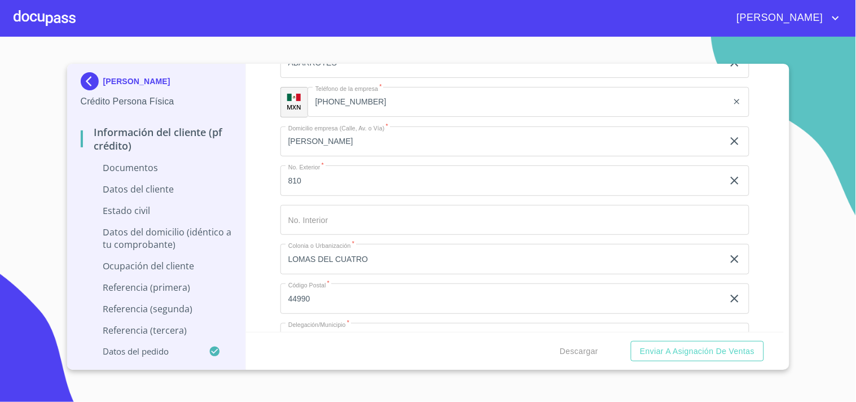
scroll to position [2822, 0]
click at [364, 102] on input "[PHONE_NUMBER]" at bounding box center [532, 103] width 392 height 30
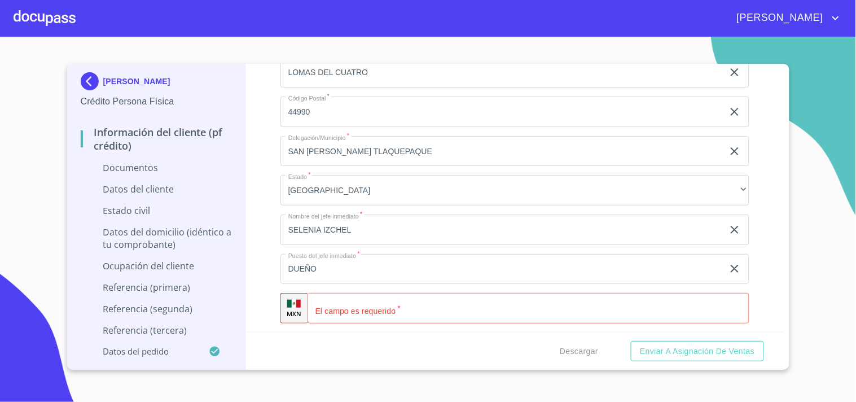
scroll to position [3073, 0]
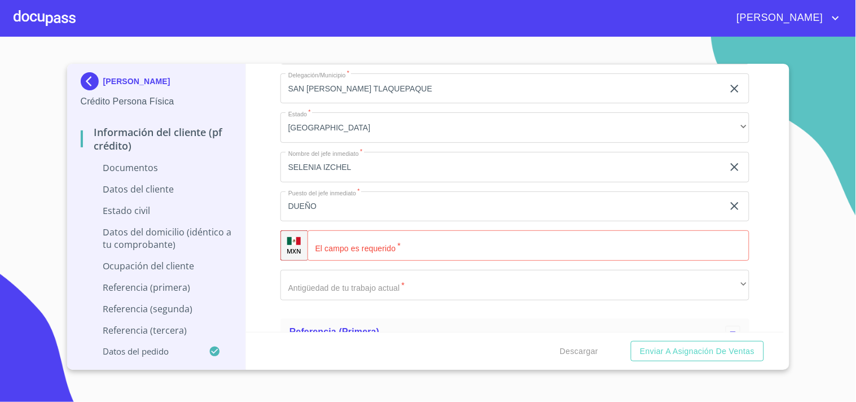
click at [384, 245] on input "Documento de identificación.   *" at bounding box center [529, 245] width 442 height 30
type input "[PHONE_NUMBER]"
click at [257, 234] on div "Información del cliente (PF crédito) Documentos Documento de identificación.   …" at bounding box center [515, 198] width 538 height 268
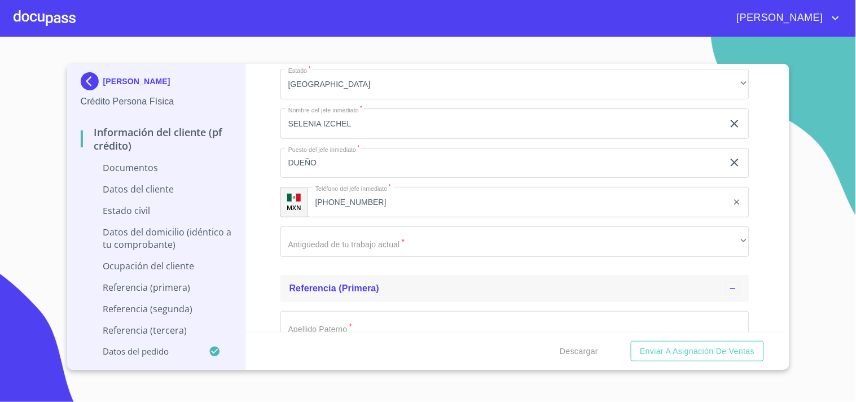
scroll to position [3135, 0]
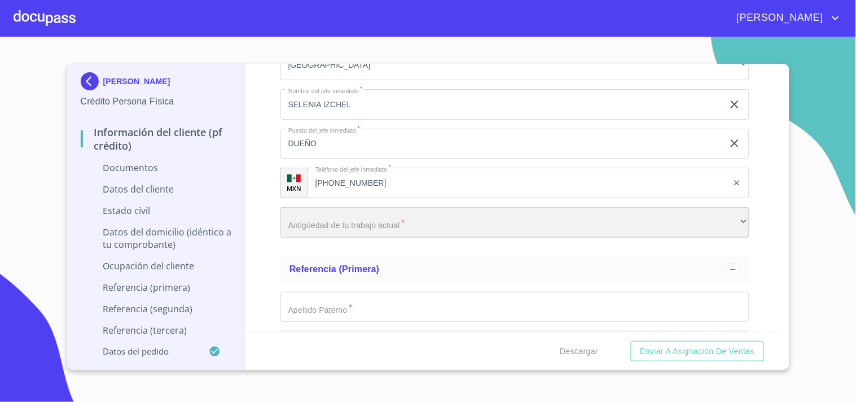
click at [352, 229] on div "​" at bounding box center [515, 222] width 469 height 30
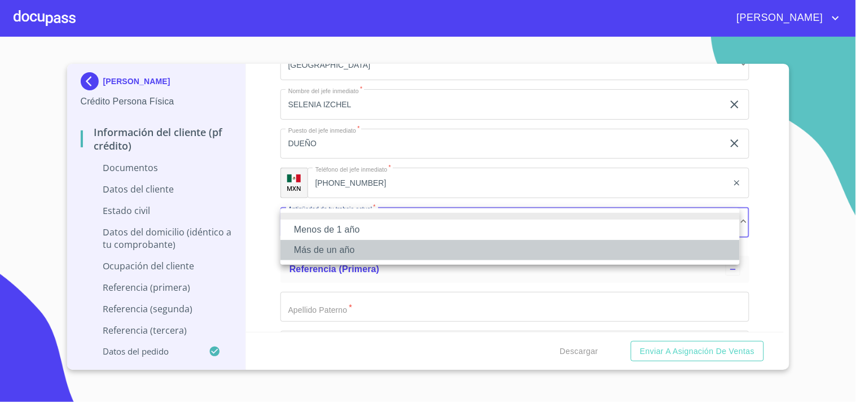
click at [334, 252] on li "Más de un año" at bounding box center [510, 250] width 459 height 20
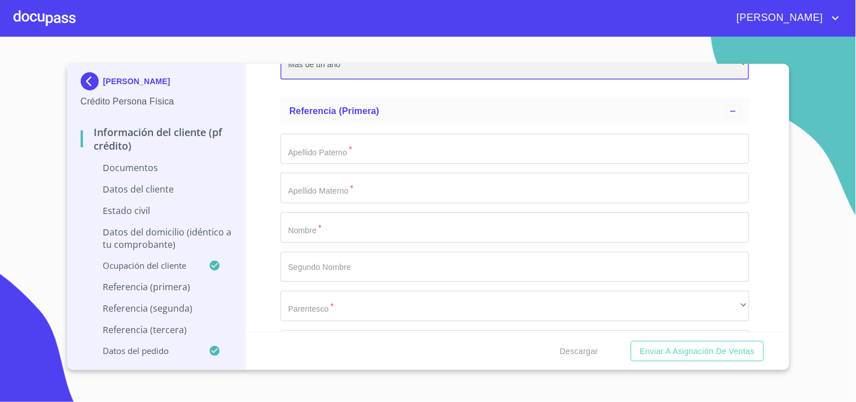
scroll to position [3323, 0]
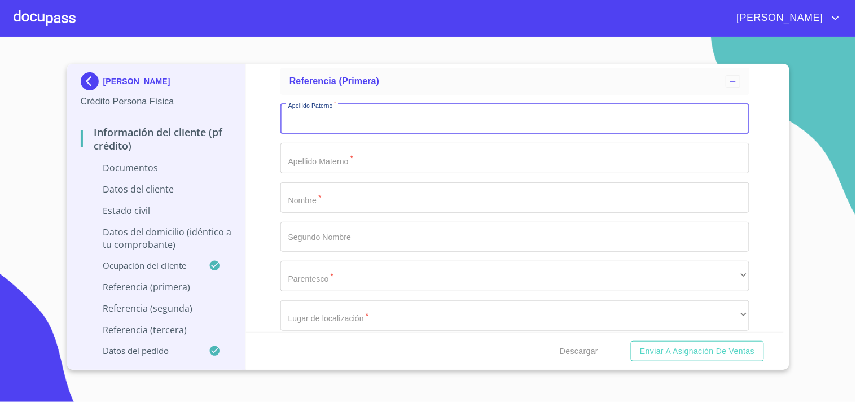
click at [336, 119] on input "Documento de identificación.   *" at bounding box center [515, 119] width 469 height 30
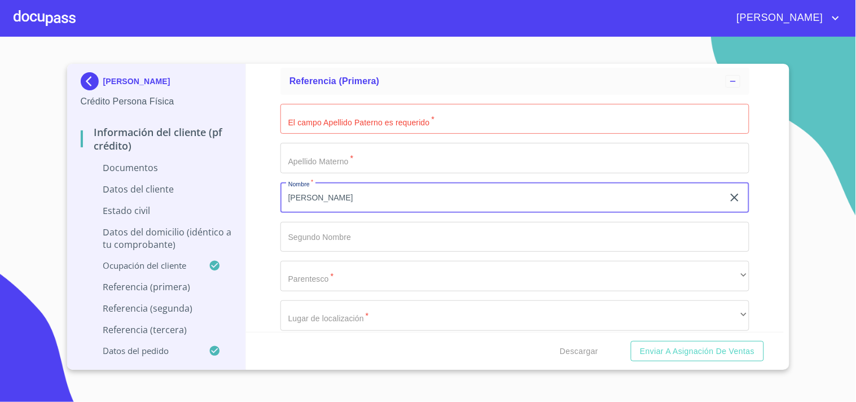
type input "[PERSON_NAME]"
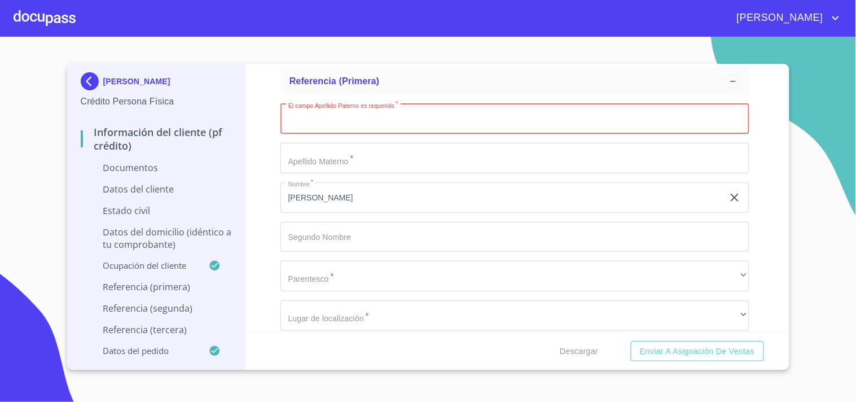
click at [417, 121] on input "Documento de identificación.   *" at bounding box center [515, 119] width 469 height 30
type input "[PERSON_NAME]"
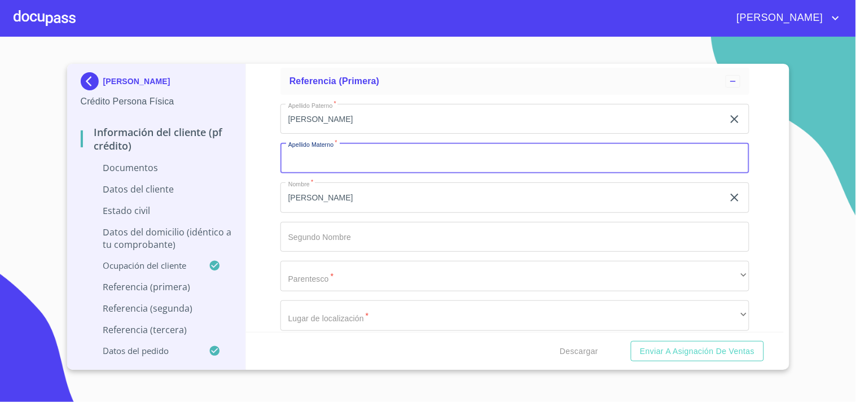
click at [344, 330] on div "Apellido [PERSON_NAME]   * [PERSON_NAME] ​ Apellido Materno   * ​ Nombre   * [P…" at bounding box center [515, 237] width 469 height 284
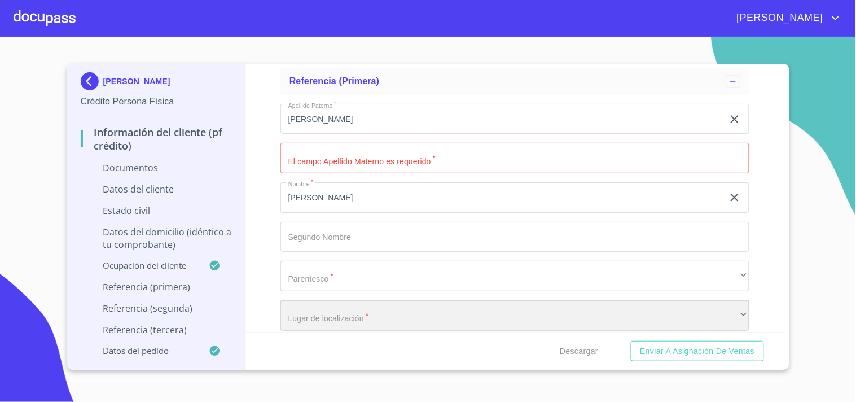
click at [340, 318] on div "​" at bounding box center [515, 315] width 469 height 30
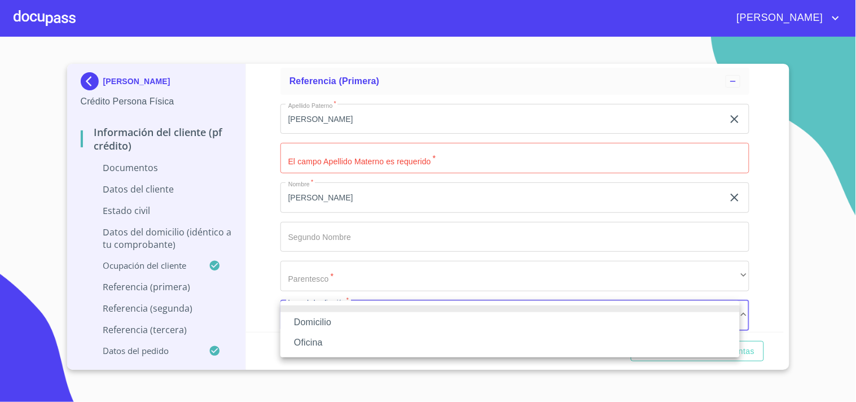
click at [335, 318] on li "Domicilio" at bounding box center [510, 322] width 459 height 20
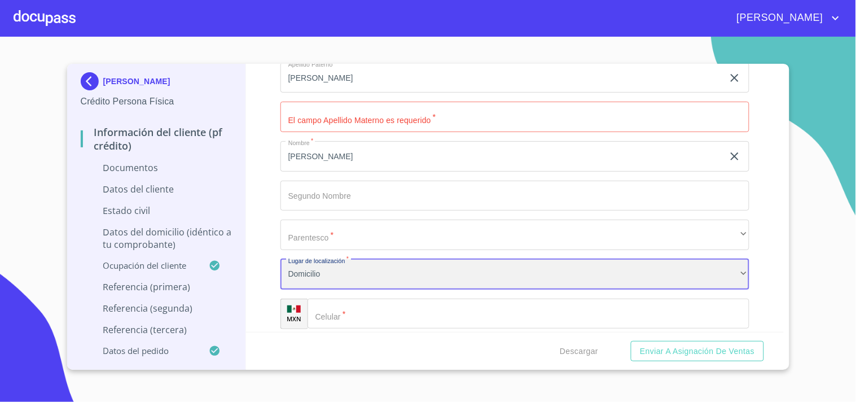
scroll to position [3386, 0]
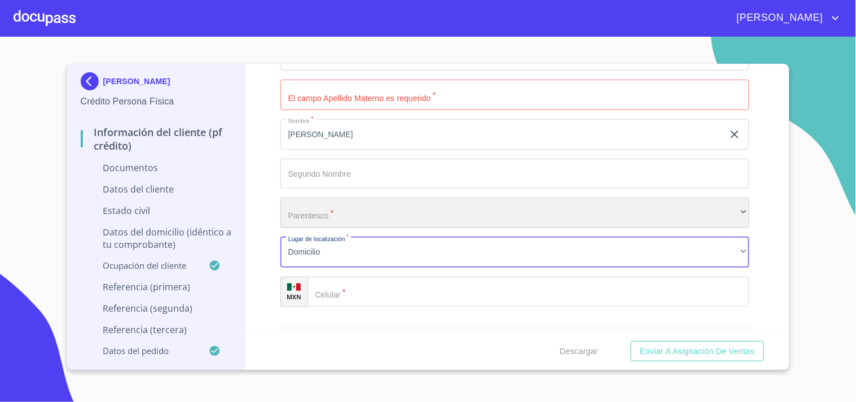
click at [329, 213] on div "​" at bounding box center [515, 213] width 469 height 30
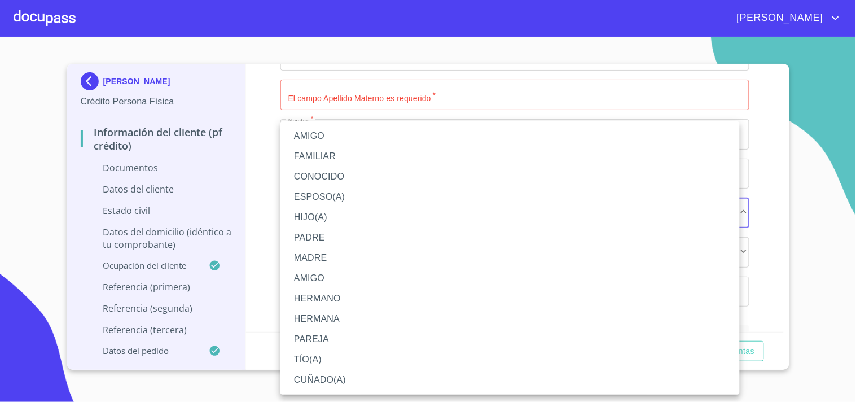
click at [329, 382] on li "CUÑADO(A)" at bounding box center [510, 380] width 459 height 20
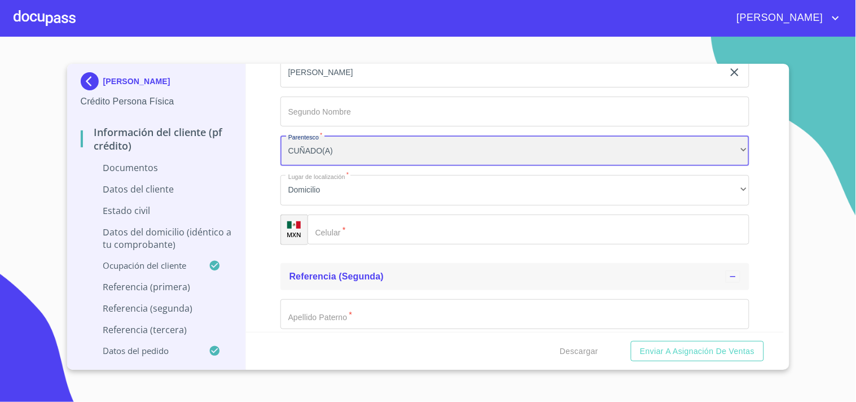
scroll to position [3449, 0]
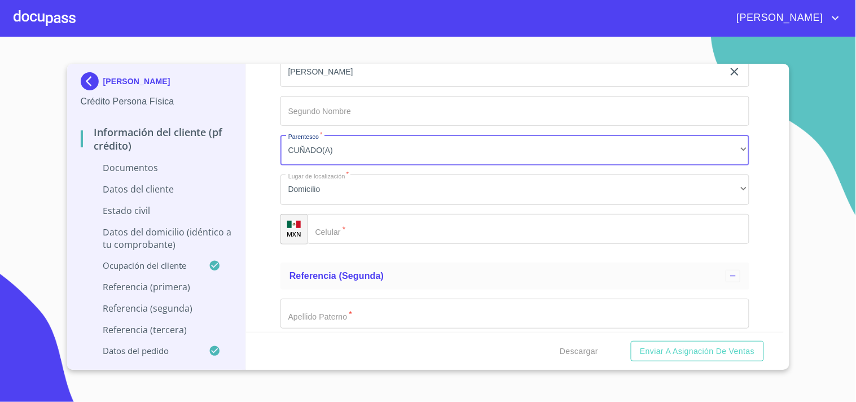
click at [354, 232] on input "Documento de identificación.   *" at bounding box center [529, 229] width 442 height 30
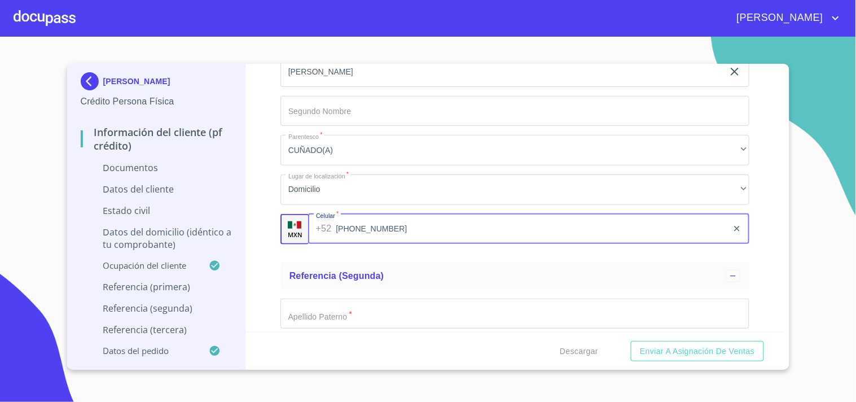
type input "[PHONE_NUMBER]"
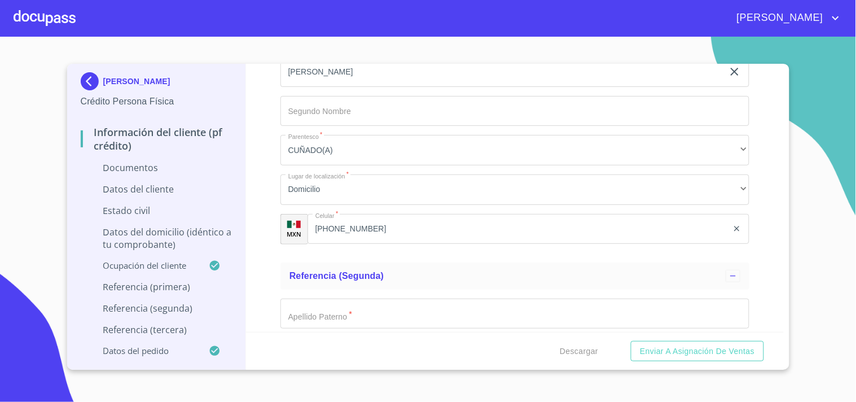
click at [765, 144] on div "Información del cliente (PF crédito) Documentos Documento de identificación.   …" at bounding box center [515, 198] width 538 height 268
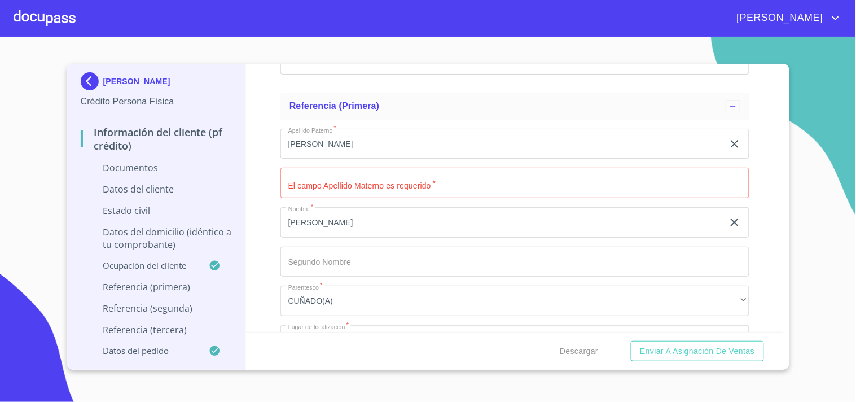
scroll to position [3260, 0]
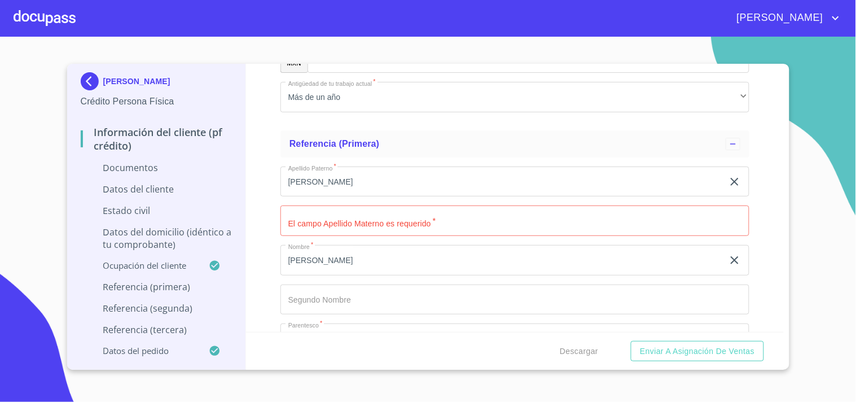
click at [362, 217] on input "Documento de identificación.   *" at bounding box center [515, 220] width 469 height 30
type input "X"
click at [757, 195] on div "Información del cliente (PF crédito) Documentos Documento de identificación.   …" at bounding box center [515, 198] width 538 height 268
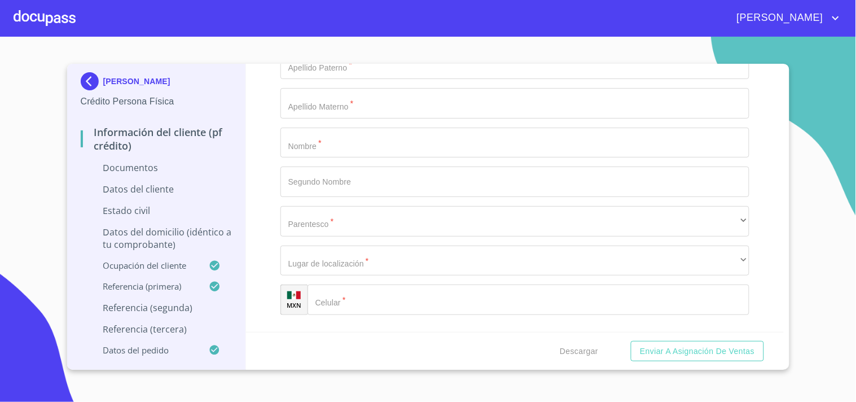
scroll to position [3700, 0]
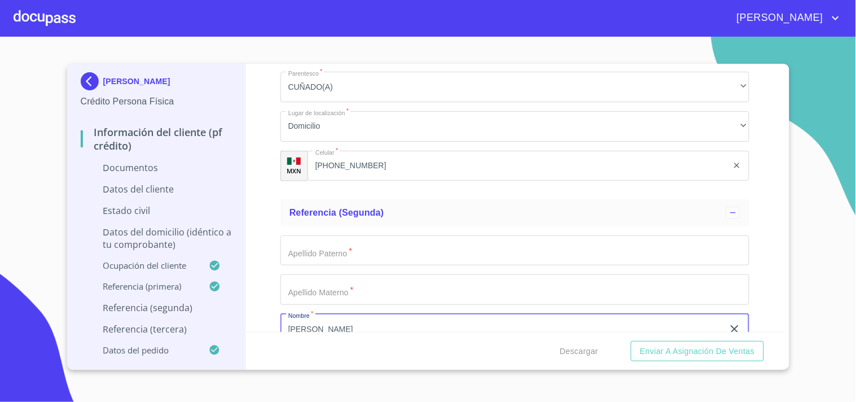
scroll to position [3512, 0]
type input "[PERSON_NAME]"
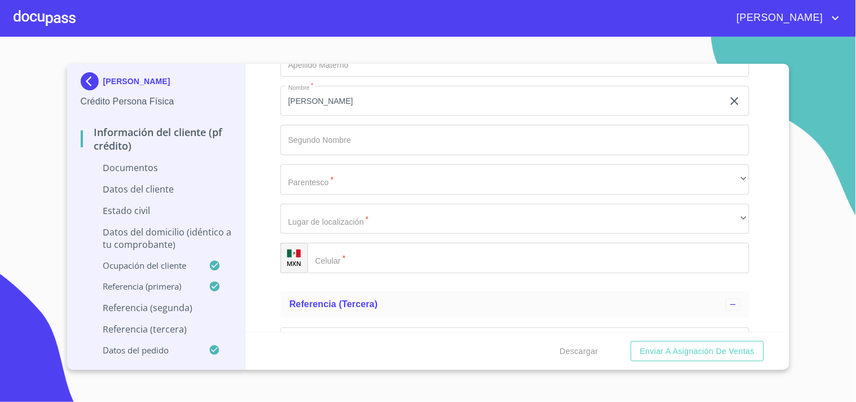
scroll to position [3762, 0]
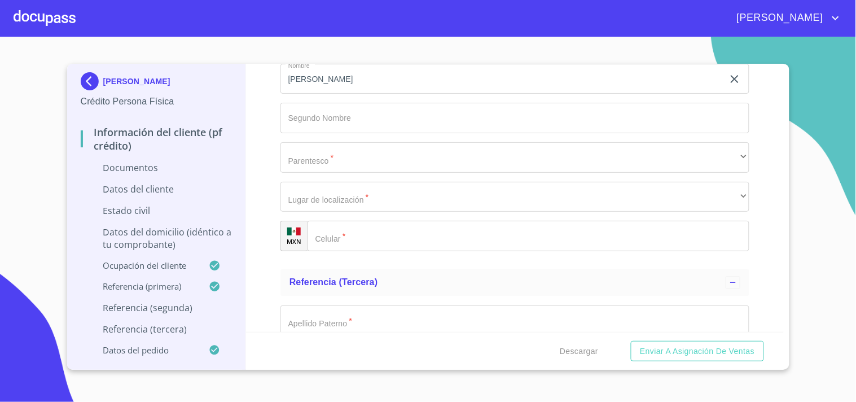
type input "[PERSON_NAME]"
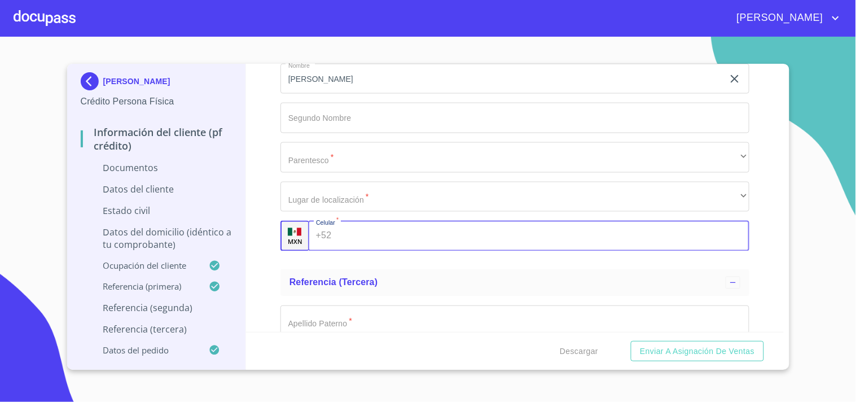
click at [331, 240] on div "+52 ​" at bounding box center [528, 236] width 441 height 30
type input "[PHONE_NUMBER]"
click at [490, 278] on div "Referencia (tercera)" at bounding box center [508, 283] width 436 height 14
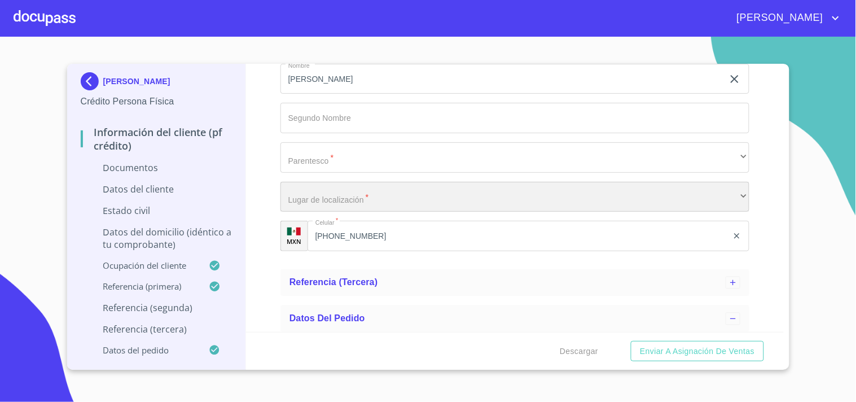
click at [359, 198] on div "​" at bounding box center [515, 197] width 469 height 30
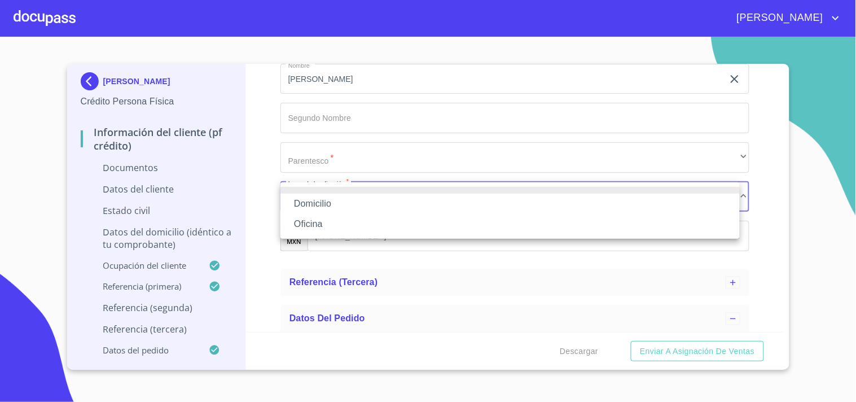
click at [322, 204] on li "Domicilio" at bounding box center [510, 204] width 459 height 20
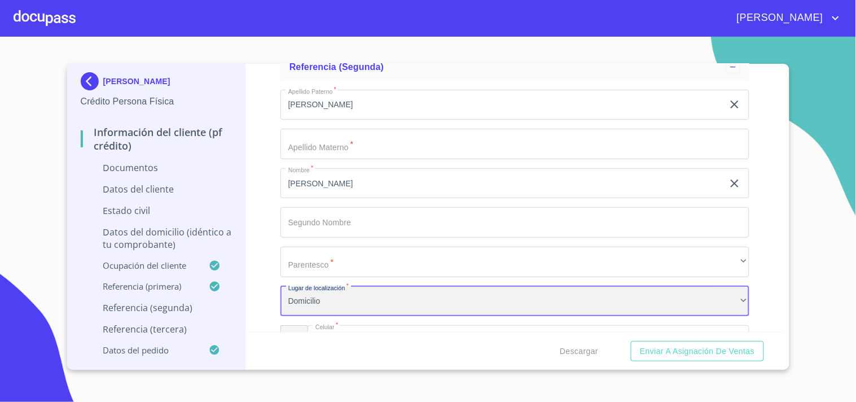
scroll to position [3637, 0]
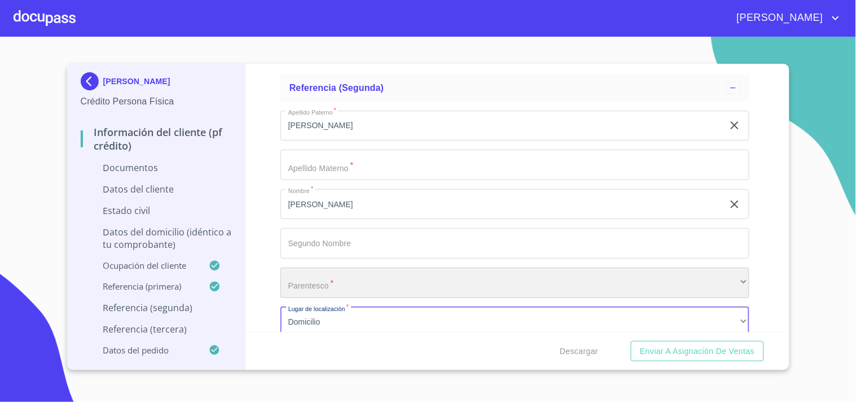
click at [326, 283] on div "​" at bounding box center [515, 283] width 469 height 30
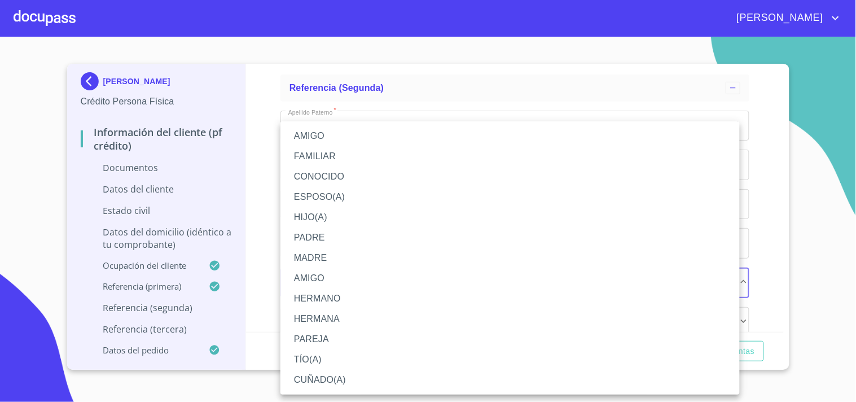
click at [326, 217] on li "HIJO(A)" at bounding box center [510, 217] width 459 height 20
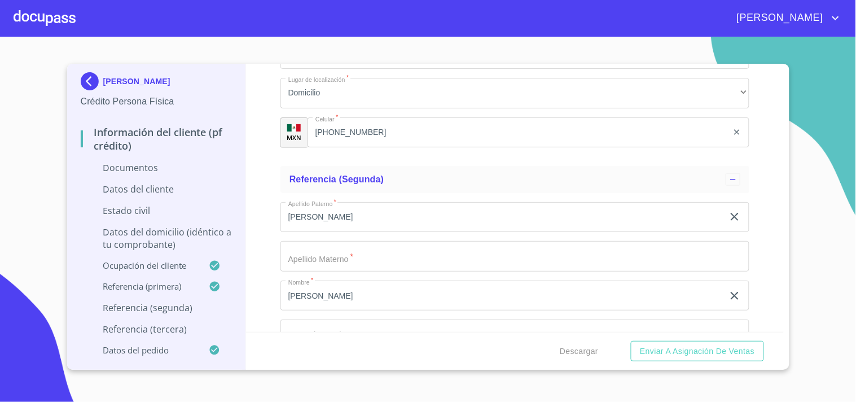
scroll to position [3574, 0]
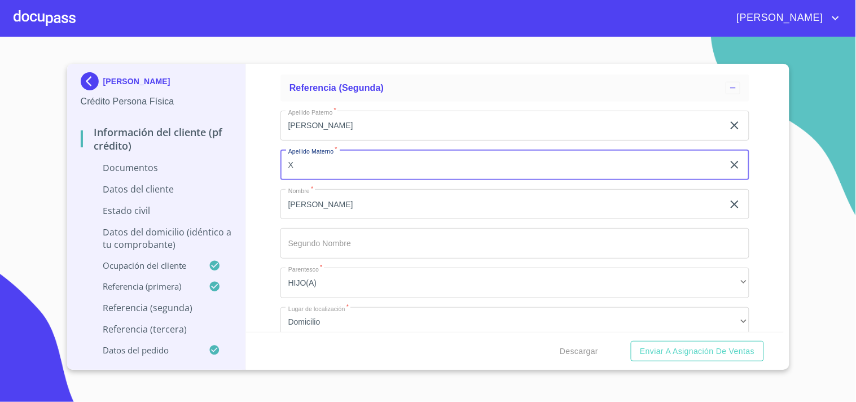
type input "X"
click at [273, 227] on div "Información del cliente (PF crédito) Documentos Documento de identificación.   …" at bounding box center [515, 198] width 538 height 268
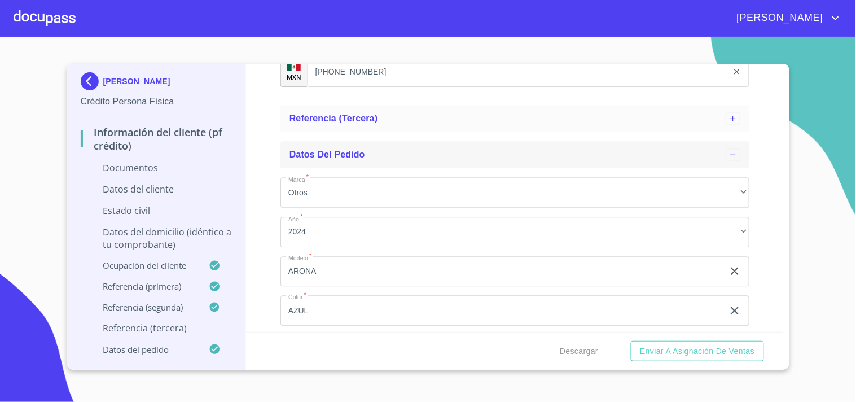
scroll to position [3948, 0]
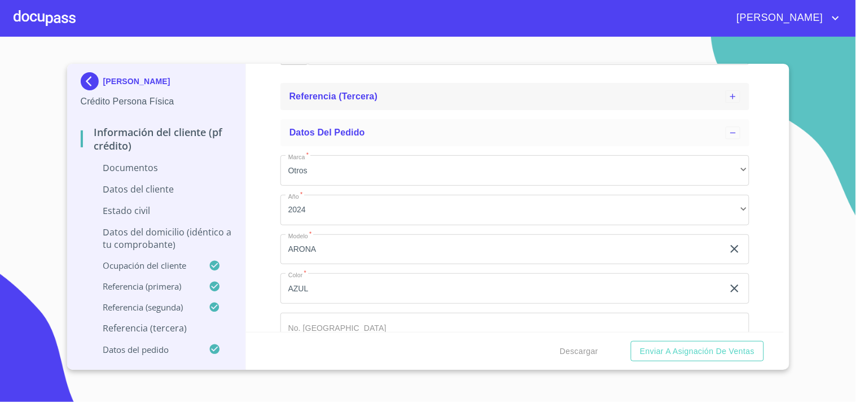
click at [326, 91] on span "Referencia (tercera)" at bounding box center [334, 96] width 89 height 10
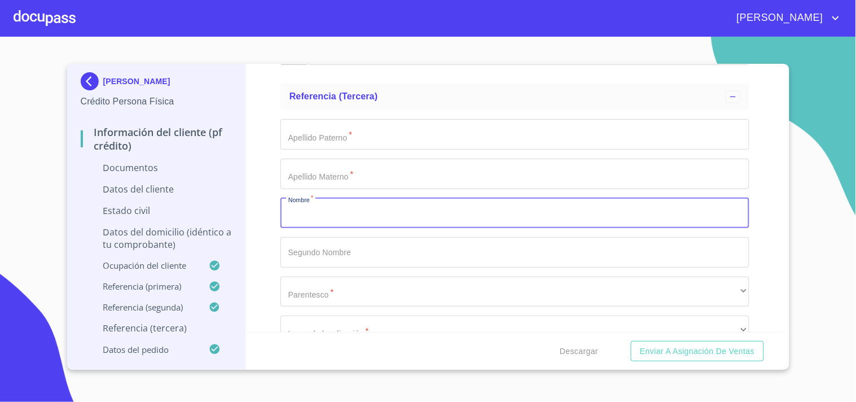
click at [328, 214] on input "Documento de identificación.   *" at bounding box center [515, 213] width 469 height 30
type input "DIEGO"
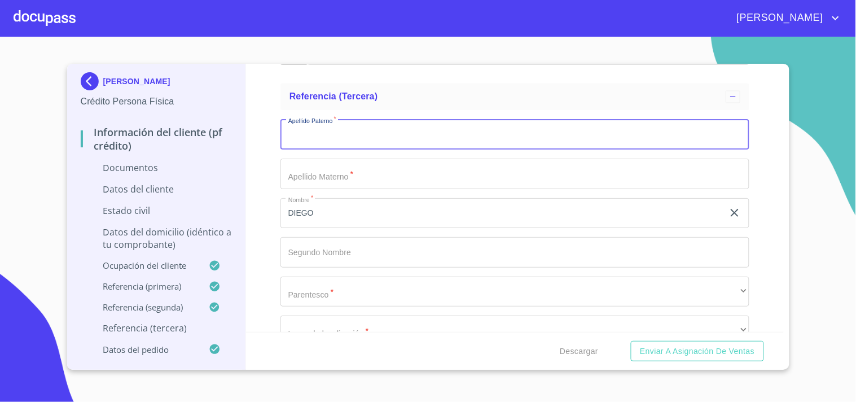
click at [400, 139] on input "Documento de identificación.   *" at bounding box center [515, 134] width 469 height 30
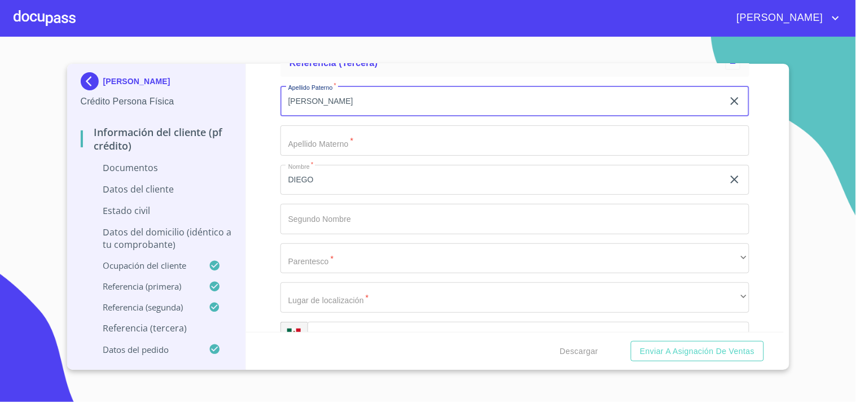
scroll to position [4011, 0]
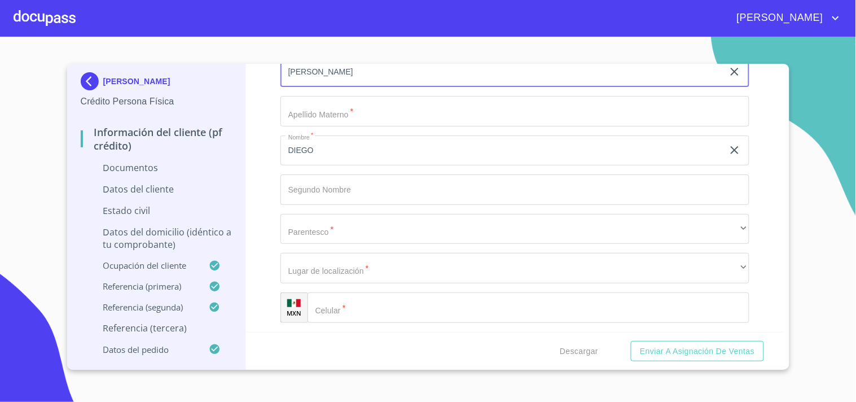
type input "[PERSON_NAME]"
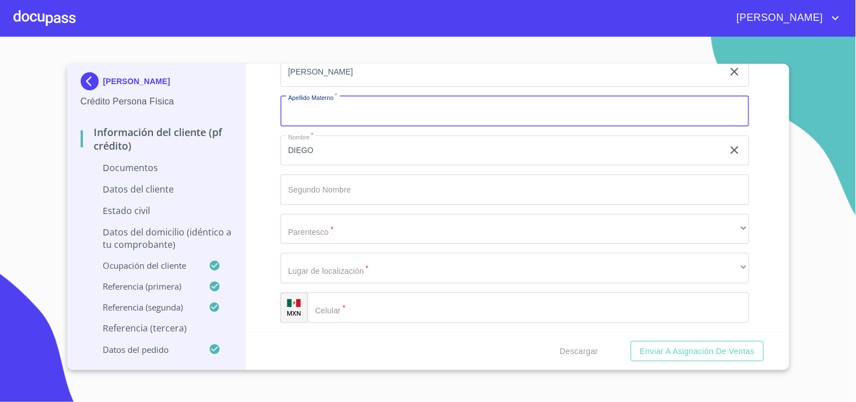
click at [306, 117] on input "Documento de identificación.   *" at bounding box center [515, 111] width 469 height 30
type input "V"
type input "X"
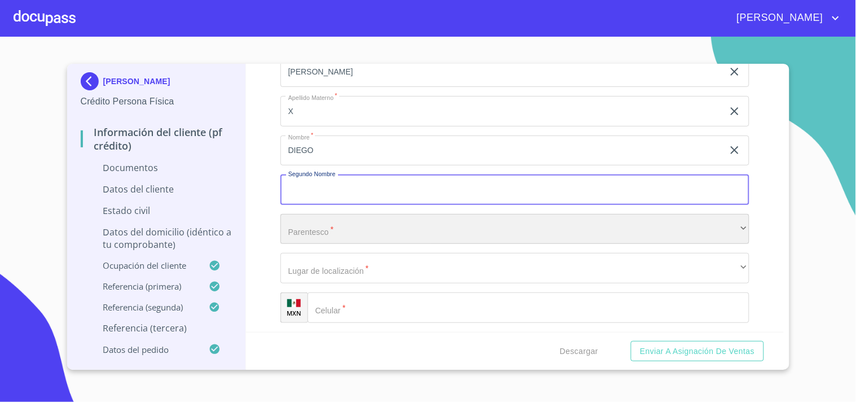
click at [312, 228] on div "​" at bounding box center [515, 229] width 469 height 30
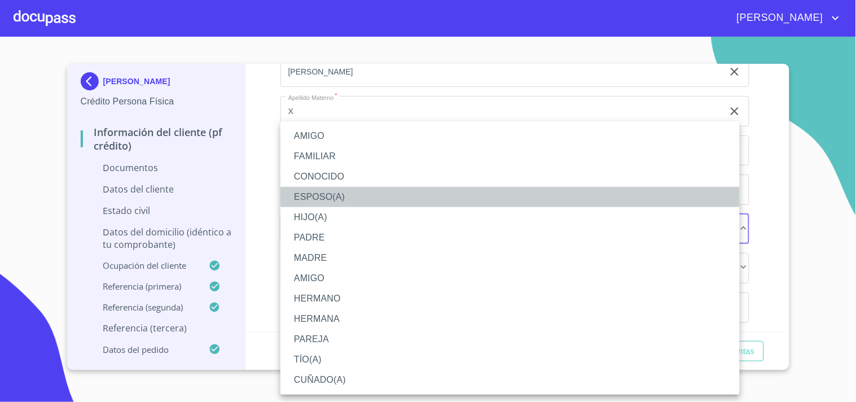
click at [339, 196] on li "ESPOSO(A)" at bounding box center [510, 197] width 459 height 20
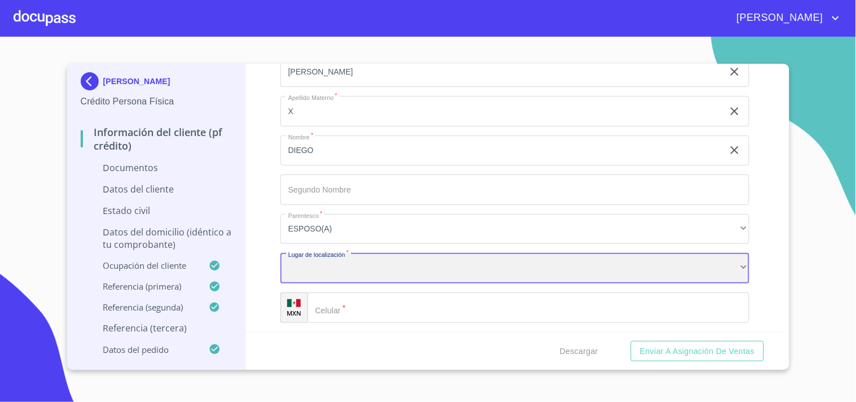
click at [353, 264] on div "​" at bounding box center [515, 268] width 469 height 30
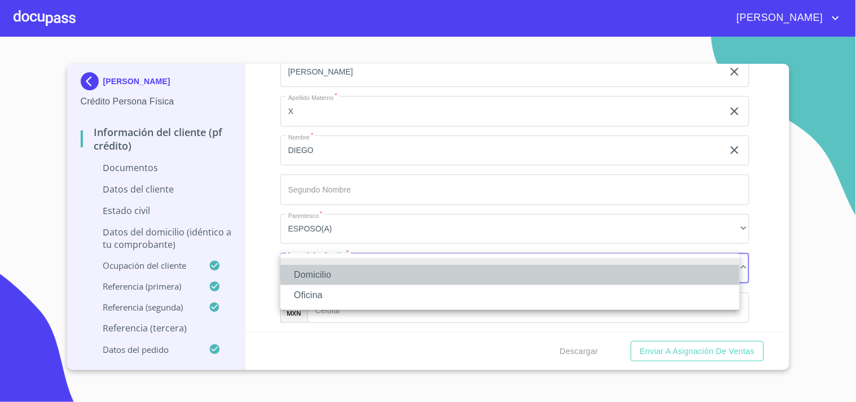
click at [341, 275] on li "Domicilio" at bounding box center [510, 275] width 459 height 20
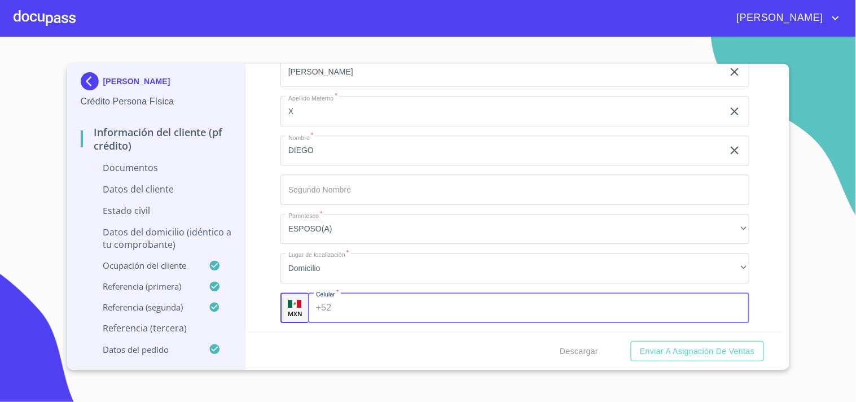
click at [362, 296] on input "Documento de identificación.   *" at bounding box center [543, 307] width 414 height 30
type input "[PHONE_NUMBER]"
click at [768, 163] on div "Información del cliente (PF crédito) Documentos Documento de identificación.   …" at bounding box center [515, 198] width 538 height 268
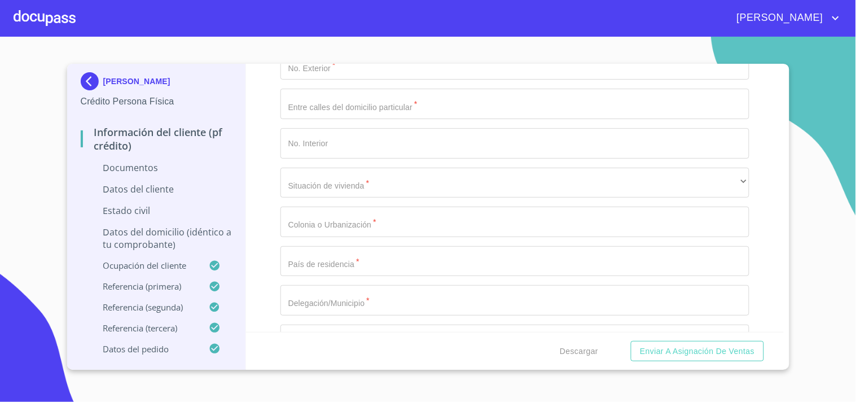
scroll to position [2069, 0]
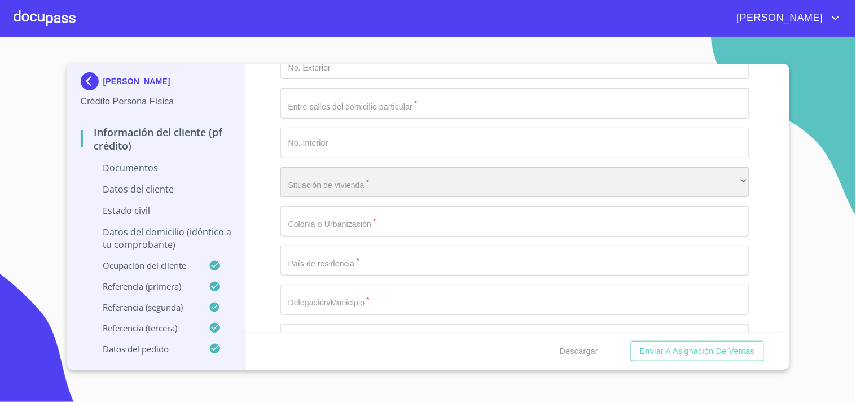
click at [352, 191] on div "​" at bounding box center [515, 182] width 469 height 30
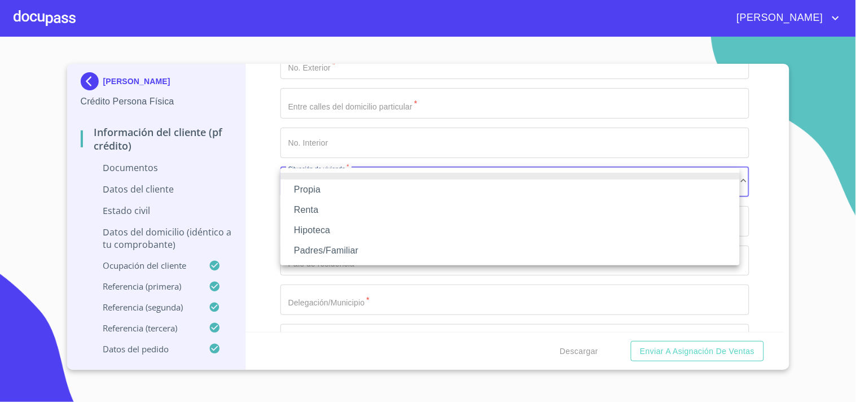
click at [318, 192] on li "Propia" at bounding box center [510, 189] width 459 height 20
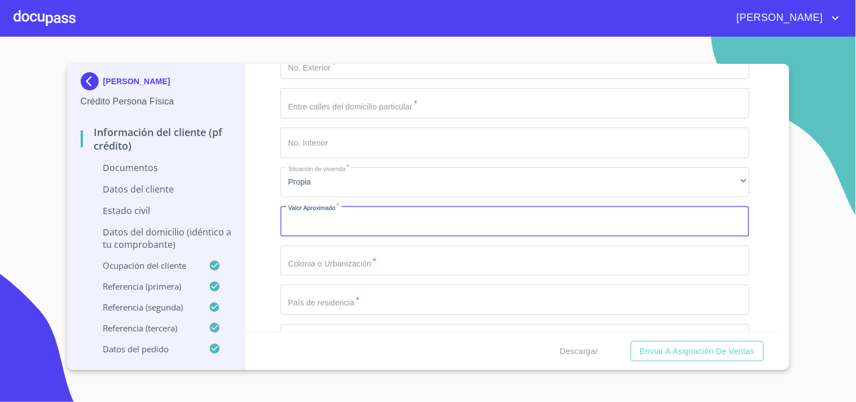
click at [338, 225] on input "Documento de identificación.   *" at bounding box center [515, 221] width 469 height 30
type input "$1,000,000"
click at [271, 270] on div "Información del cliente (PF crédito) Documentos Documento de identificación.   …" at bounding box center [515, 198] width 538 height 268
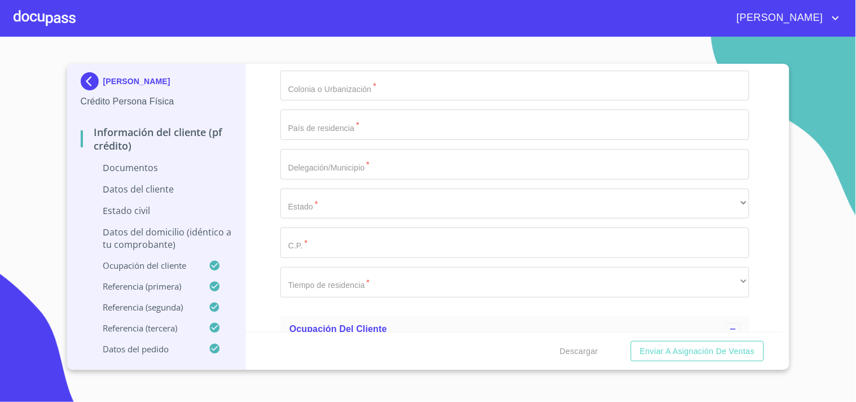
scroll to position [2320, 0]
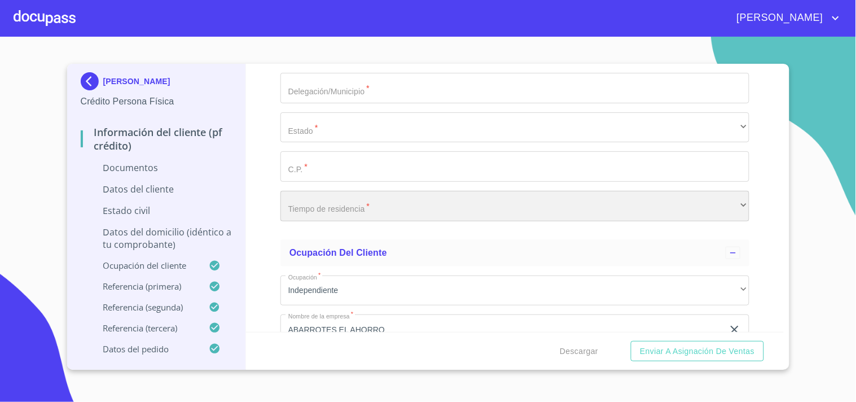
click at [353, 213] on div "​" at bounding box center [515, 206] width 469 height 30
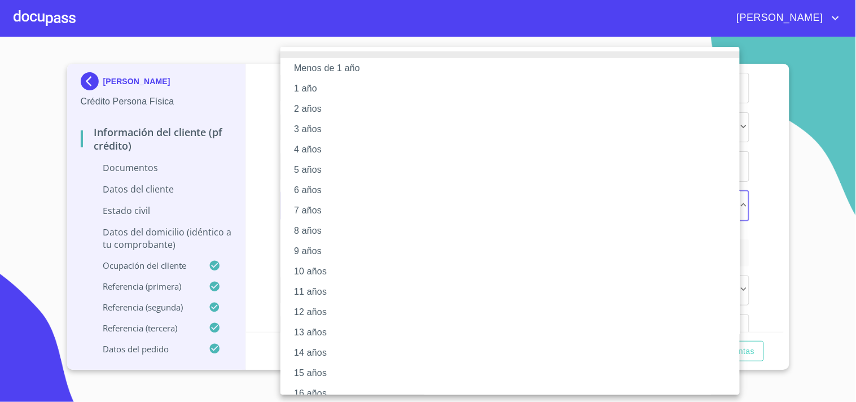
click at [302, 229] on li "8 años" at bounding box center [515, 231] width 469 height 20
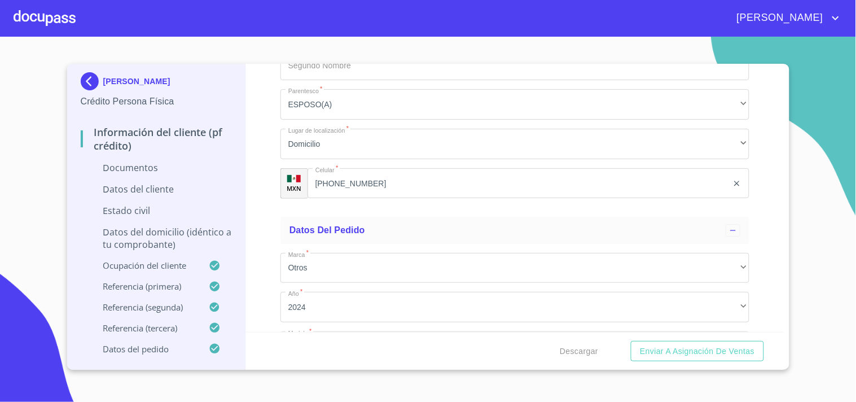
scroll to position [4335, 0]
